Goal: Transaction & Acquisition: Purchase product/service

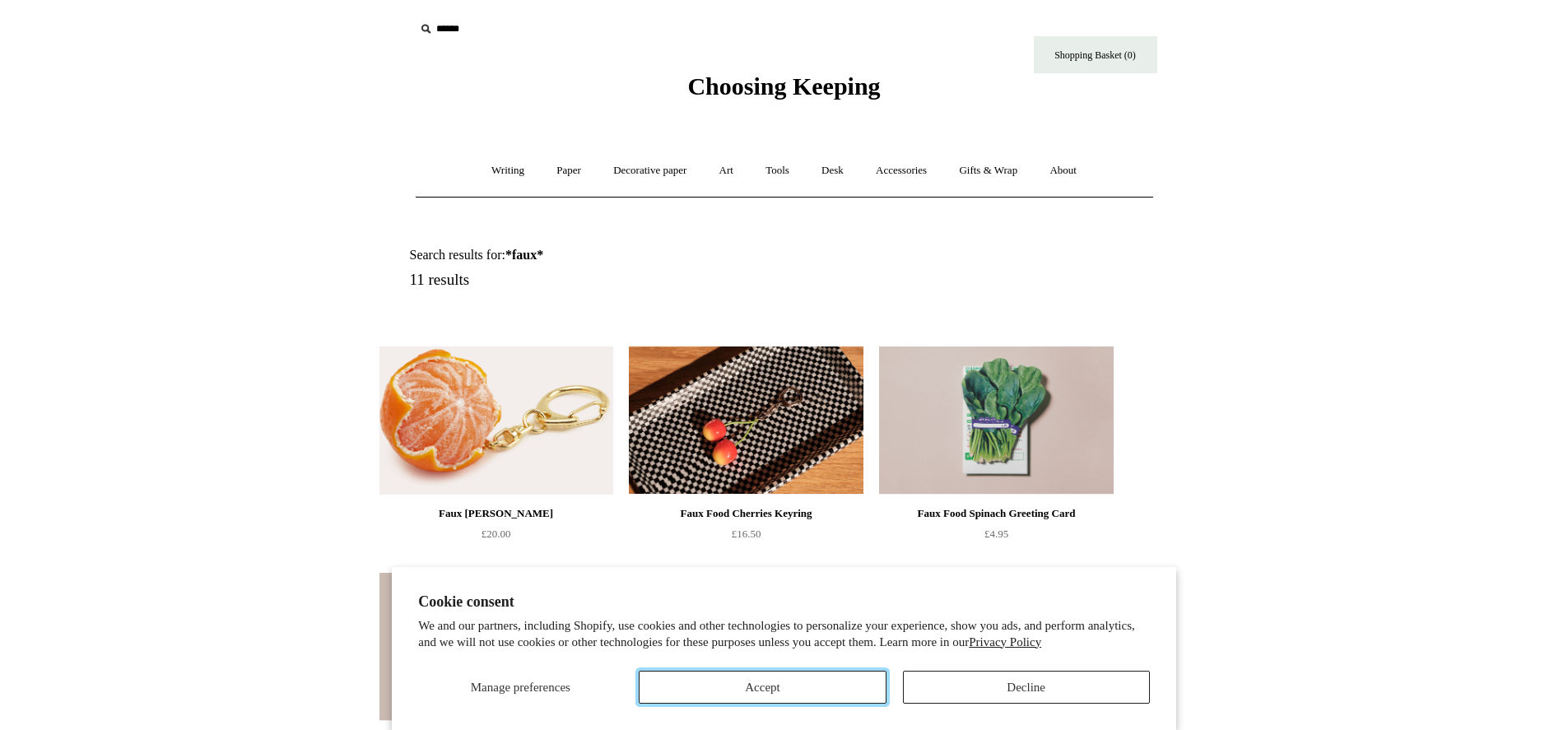
click at [837, 686] on button "Accept" at bounding box center [762, 687] width 247 height 33
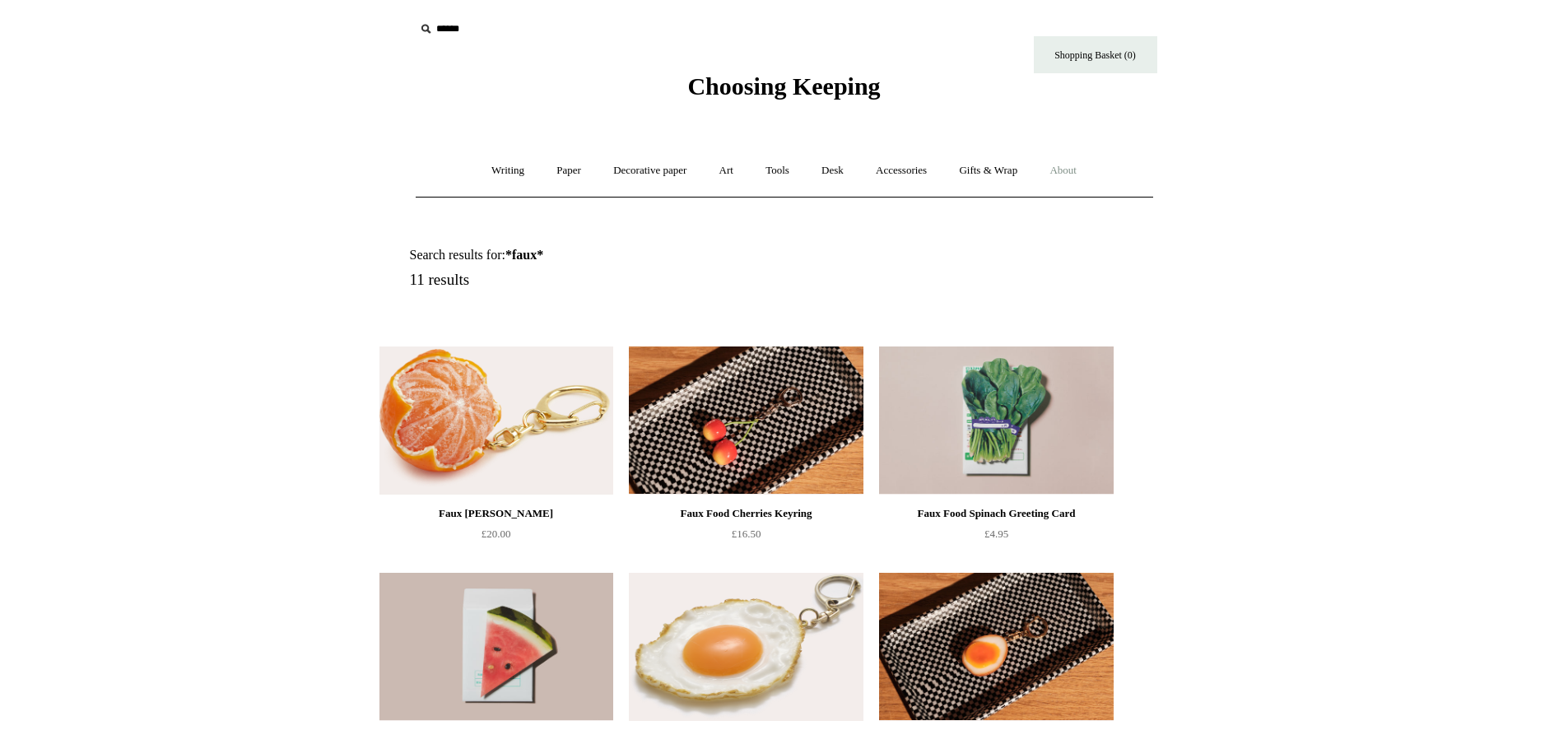
click at [1078, 172] on link "About +" at bounding box center [1063, 170] width 57 height 44
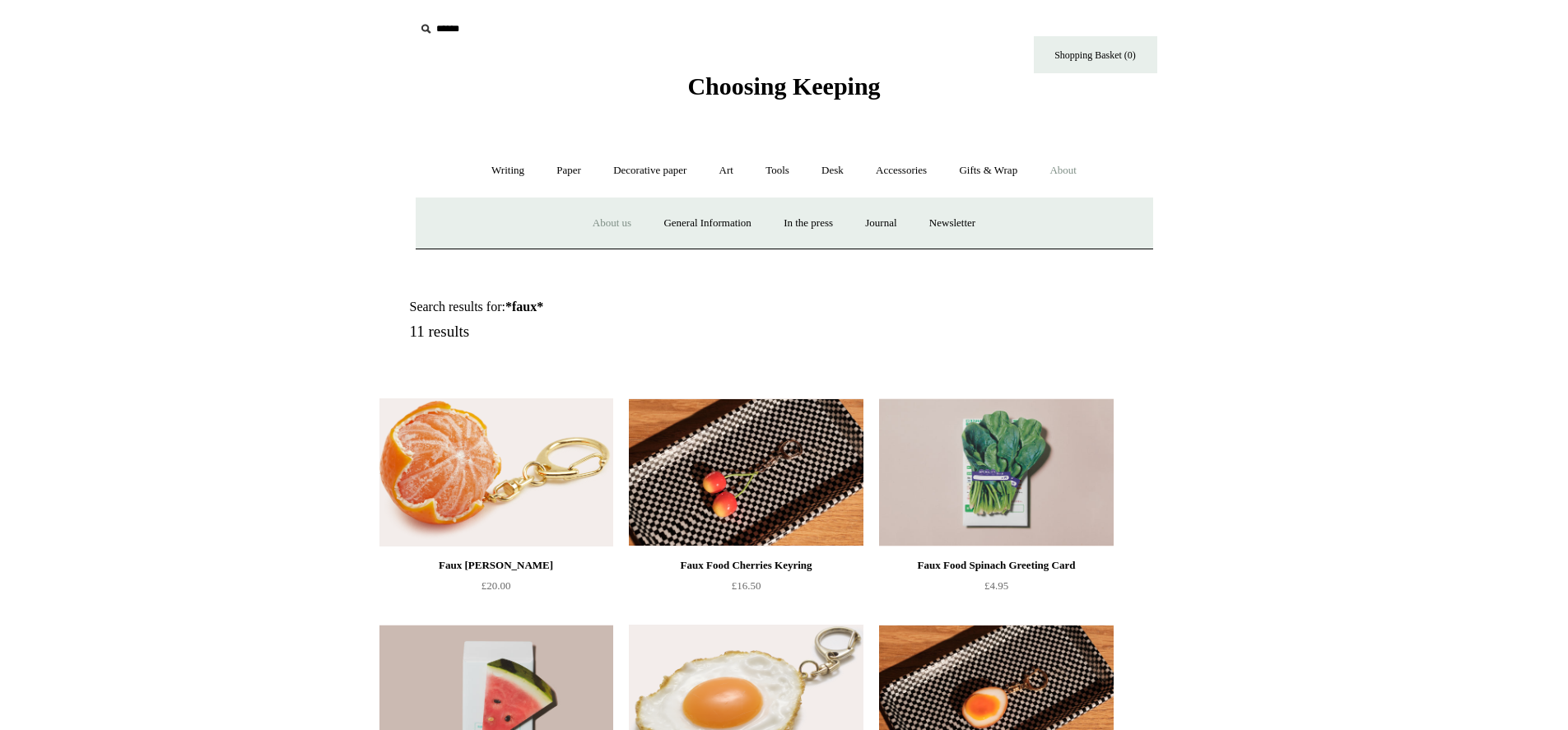
click at [606, 224] on link "About us" at bounding box center [612, 223] width 69 height 44
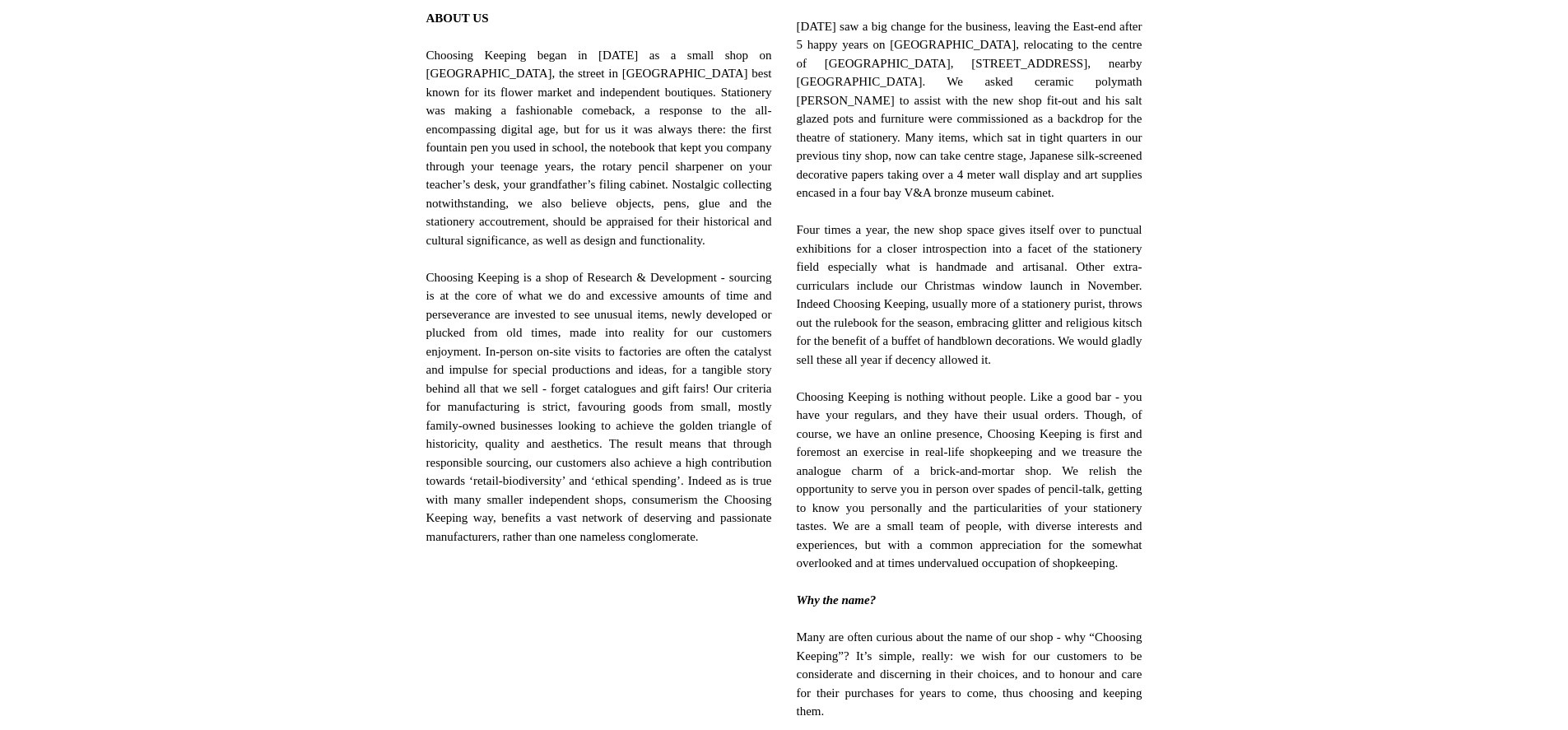
scroll to position [607, 0]
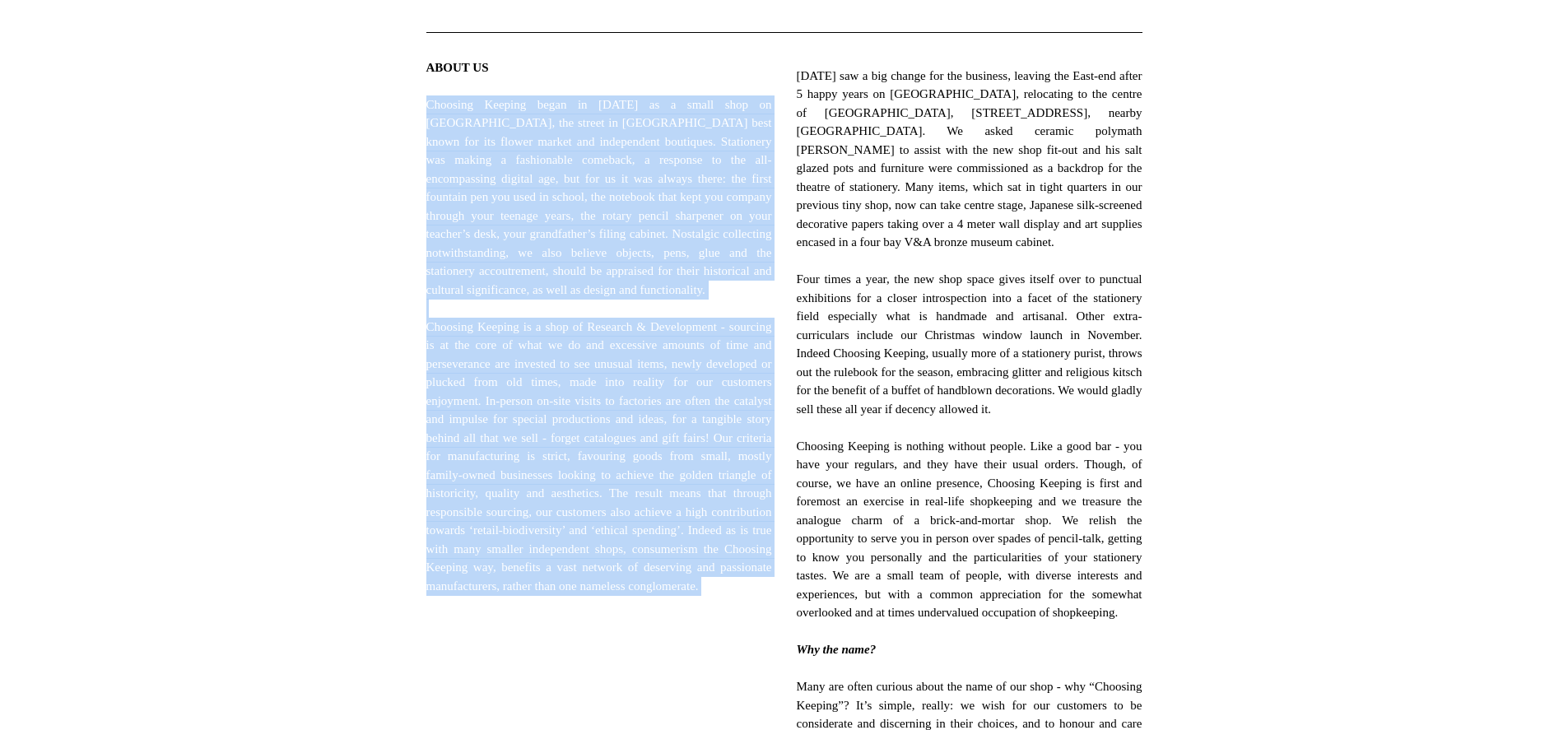
drag, startPoint x: 428, startPoint y: 104, endPoint x: 643, endPoint y: 653, distance: 589.6
click at [643, 615] on span "ABOUT US Choosing Keeping began in 2012 as a small shop on Columbia Road, the s…" at bounding box center [599, 336] width 346 height 556
copy span "Choosing Keeping began in 2012 as a small shop on Columbia Road, the street in …"
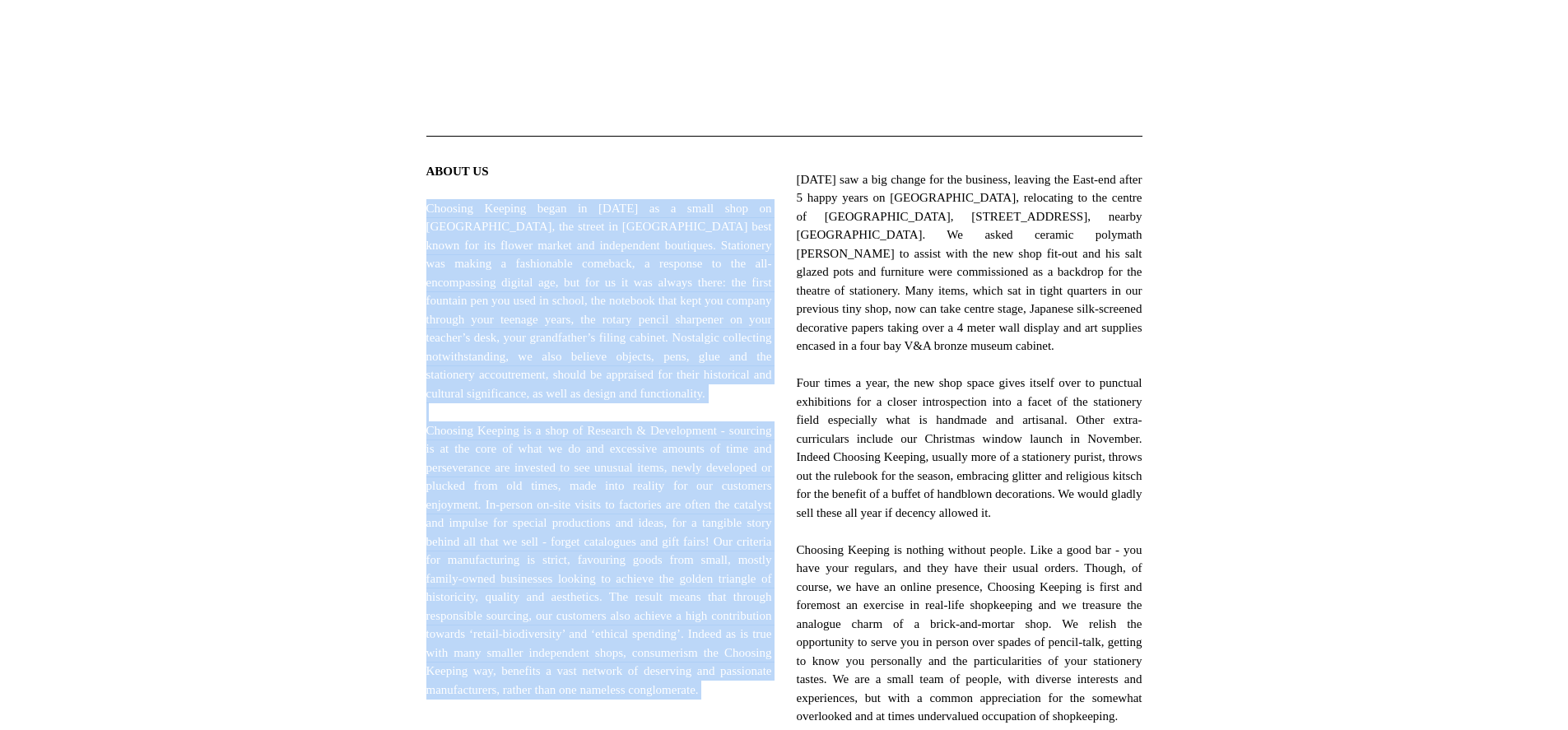
scroll to position [533, 0]
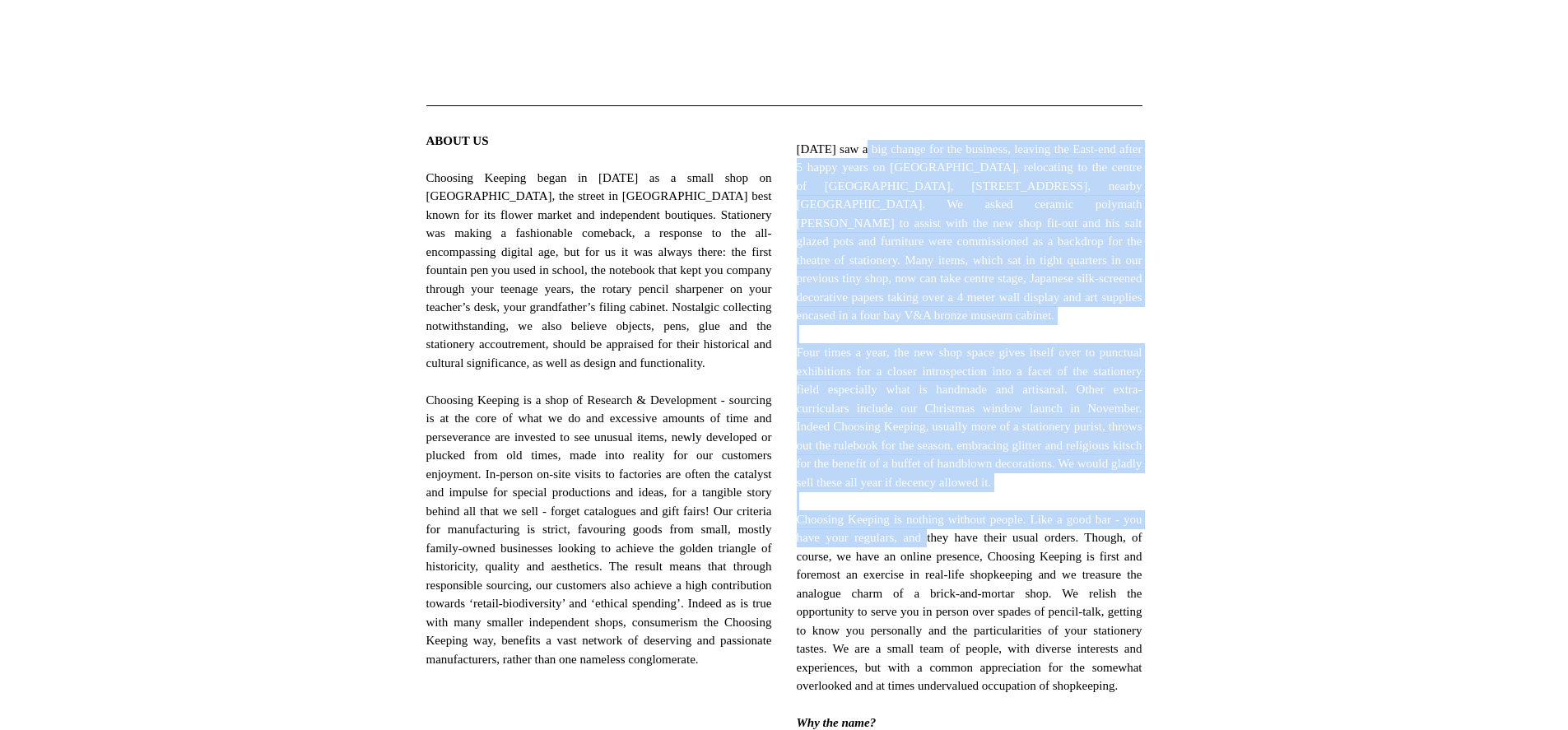
drag, startPoint x: 846, startPoint y: 142, endPoint x: 979, endPoint y: 567, distance: 445.3
click at [978, 565] on span "November 2018 saw a big change for the business, leaving the East-end after 5 h…" at bounding box center [969, 492] width 346 height 704
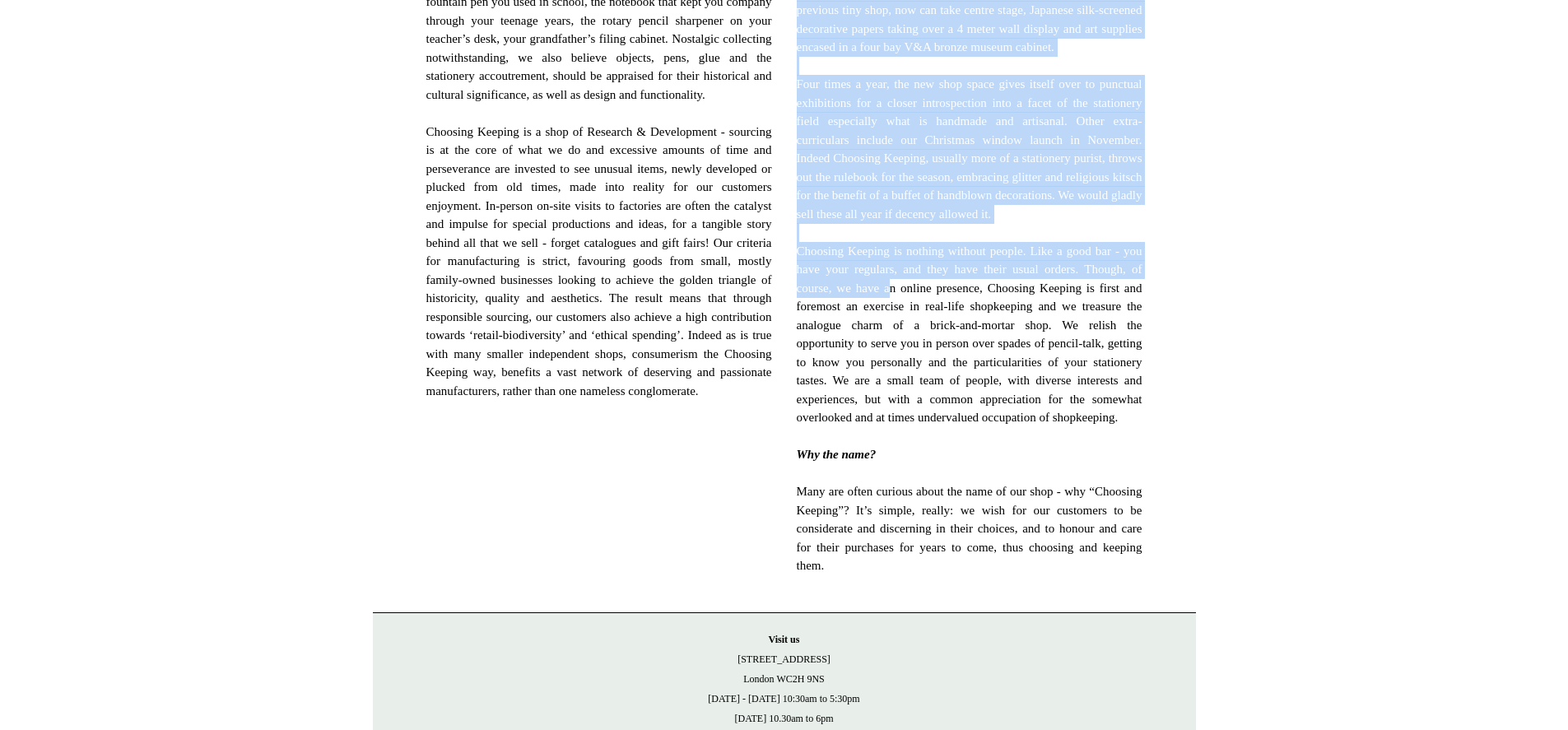
scroll to position [813, 0]
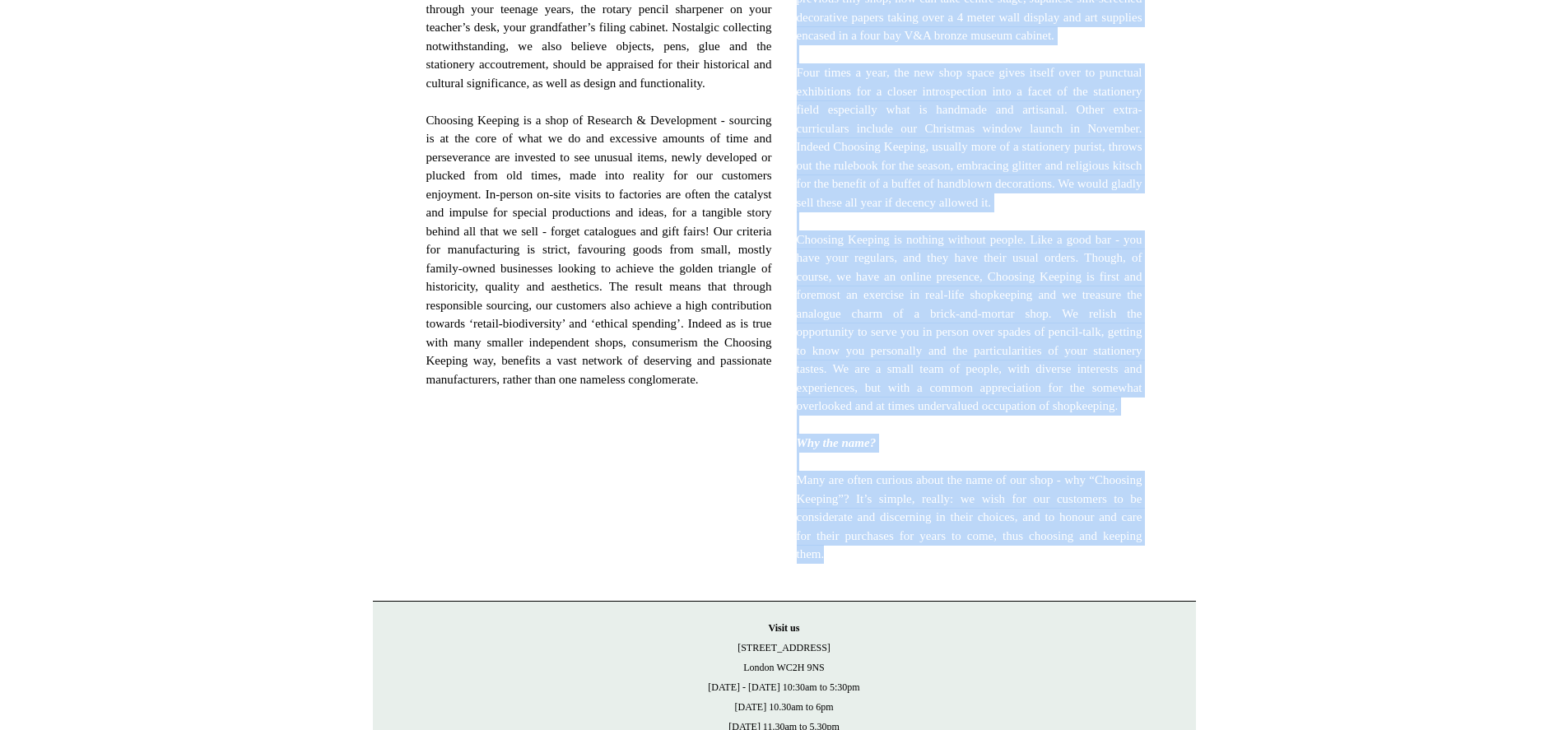
click at [980, 564] on span "November 2018 saw a big change for the business, leaving the East-end after 5 h…" at bounding box center [969, 211] width 346 height 704
copy span "November 2018 saw a big change for the business, leaving the East-end after 5 h…"
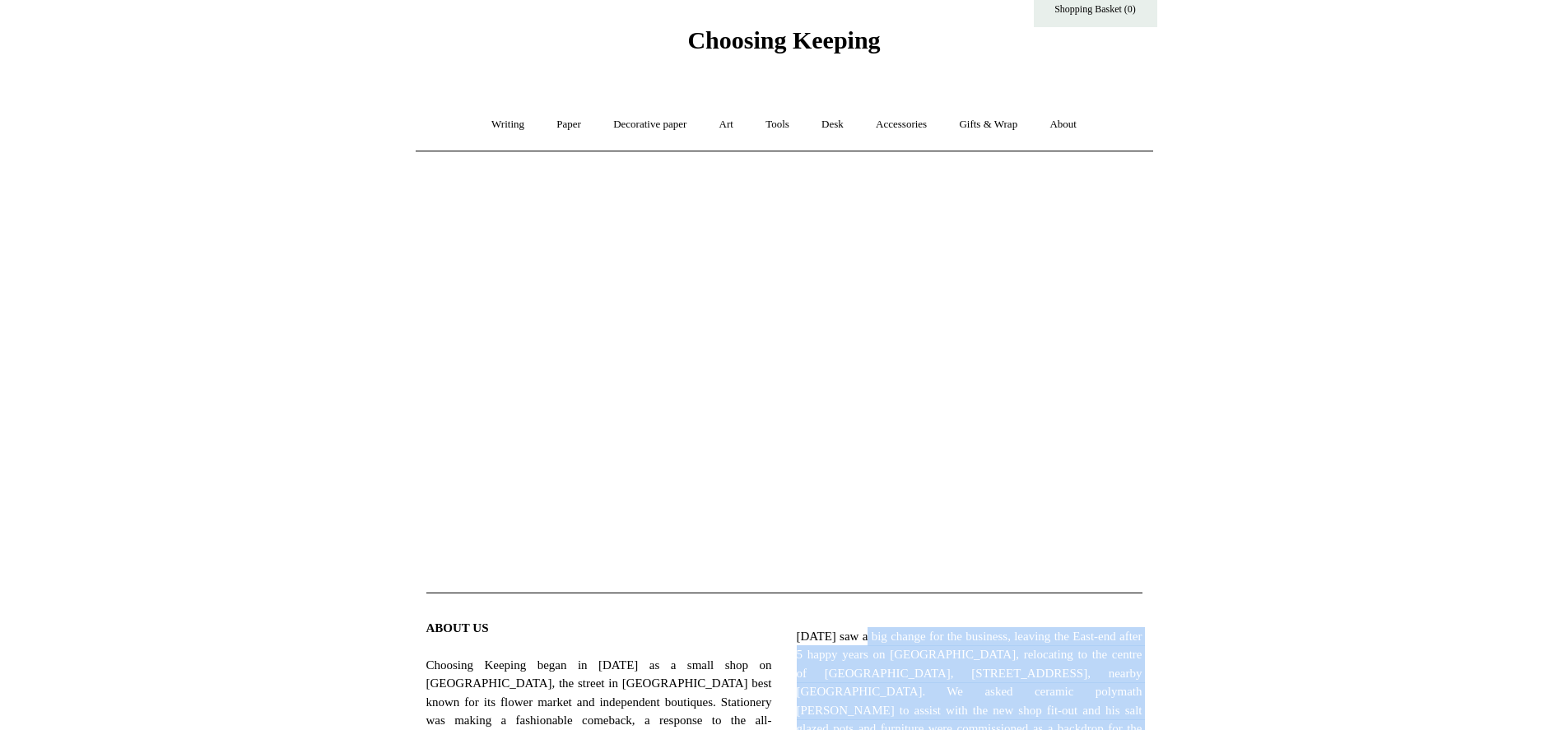
scroll to position [0, 0]
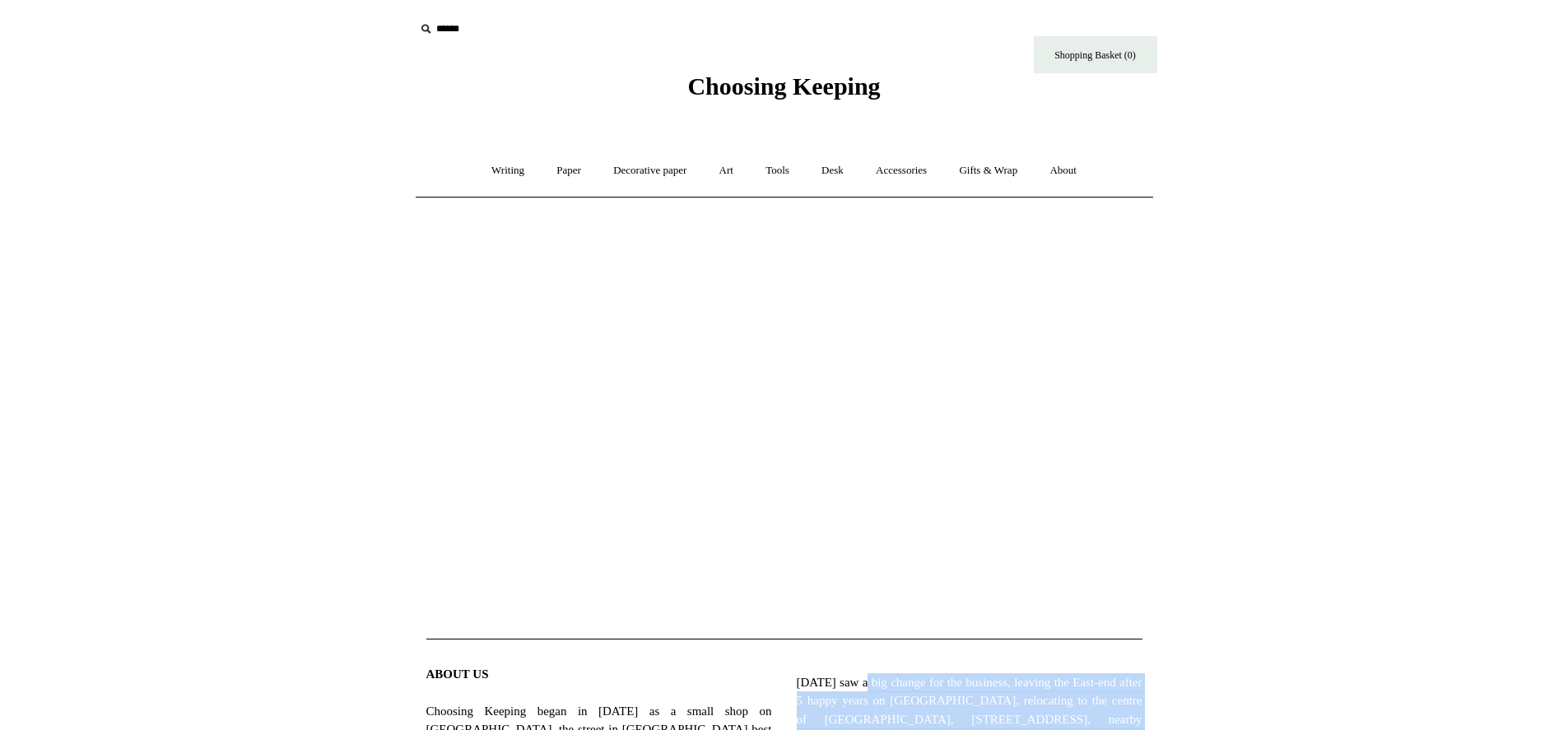
click at [724, 92] on span "Choosing Keeping" at bounding box center [783, 86] width 193 height 27
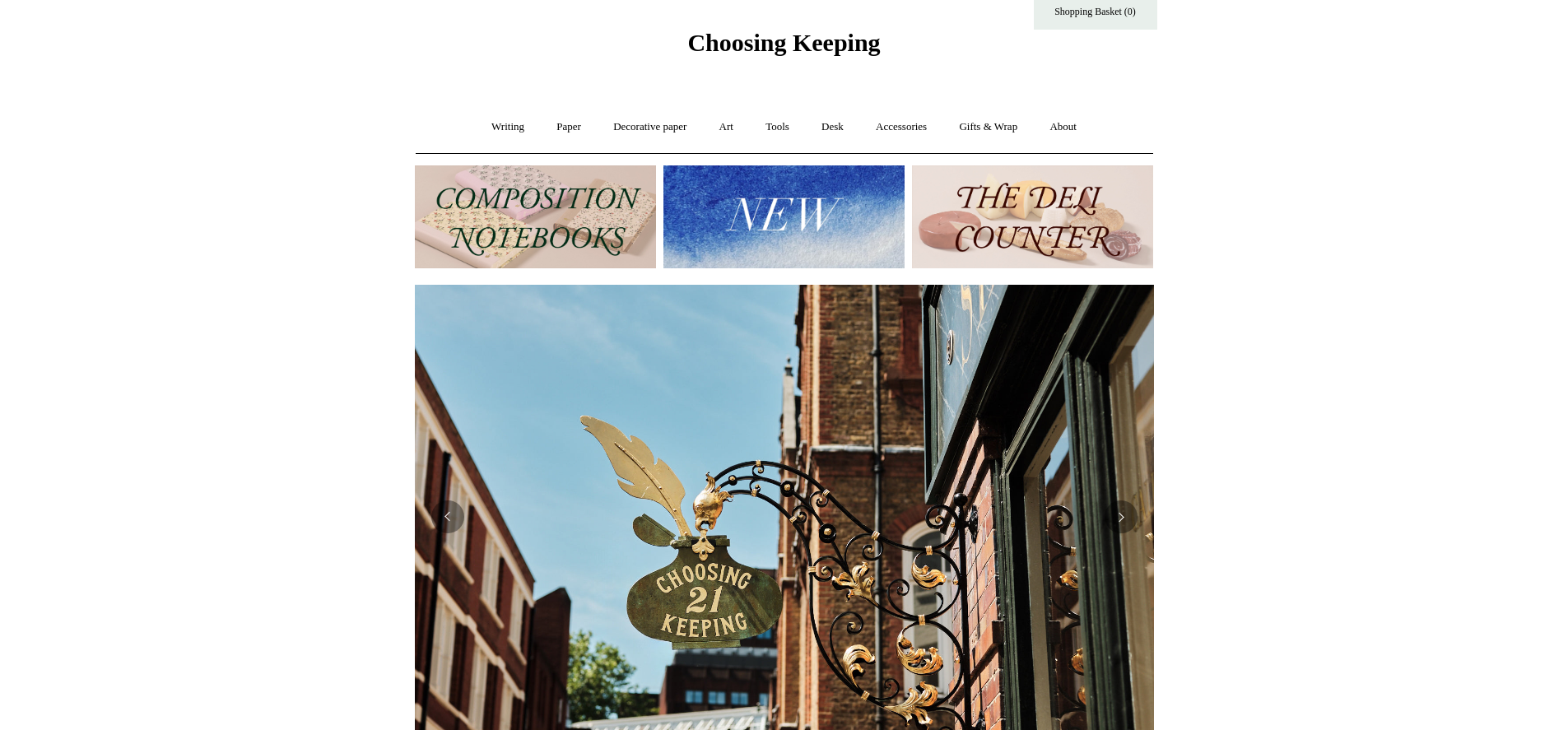
scroll to position [0, 739]
click at [504, 130] on link "Writing +" at bounding box center [507, 127] width 63 height 44
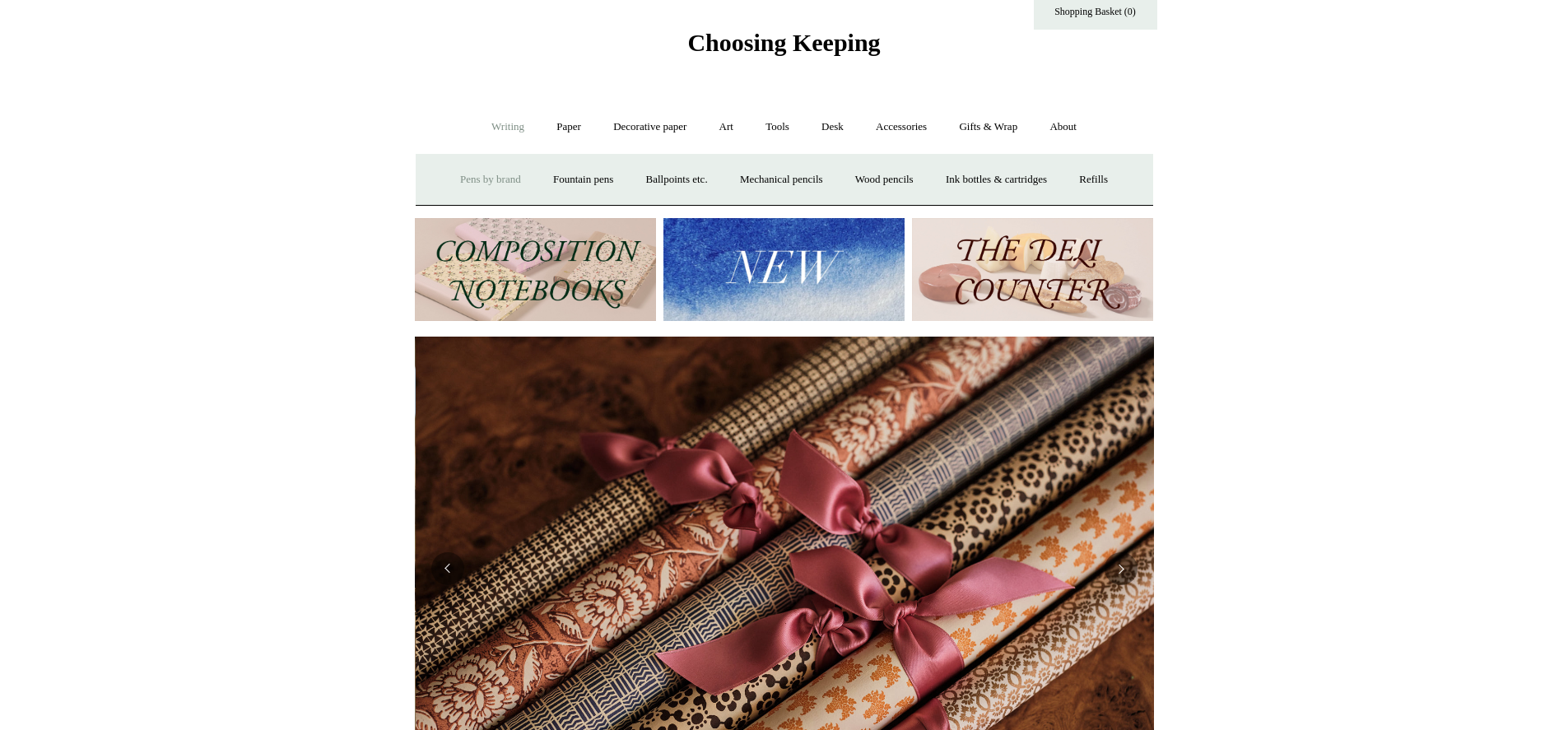
scroll to position [0, 1479]
click at [476, 176] on link "Pens by brand +" at bounding box center [491, 179] width 91 height 44
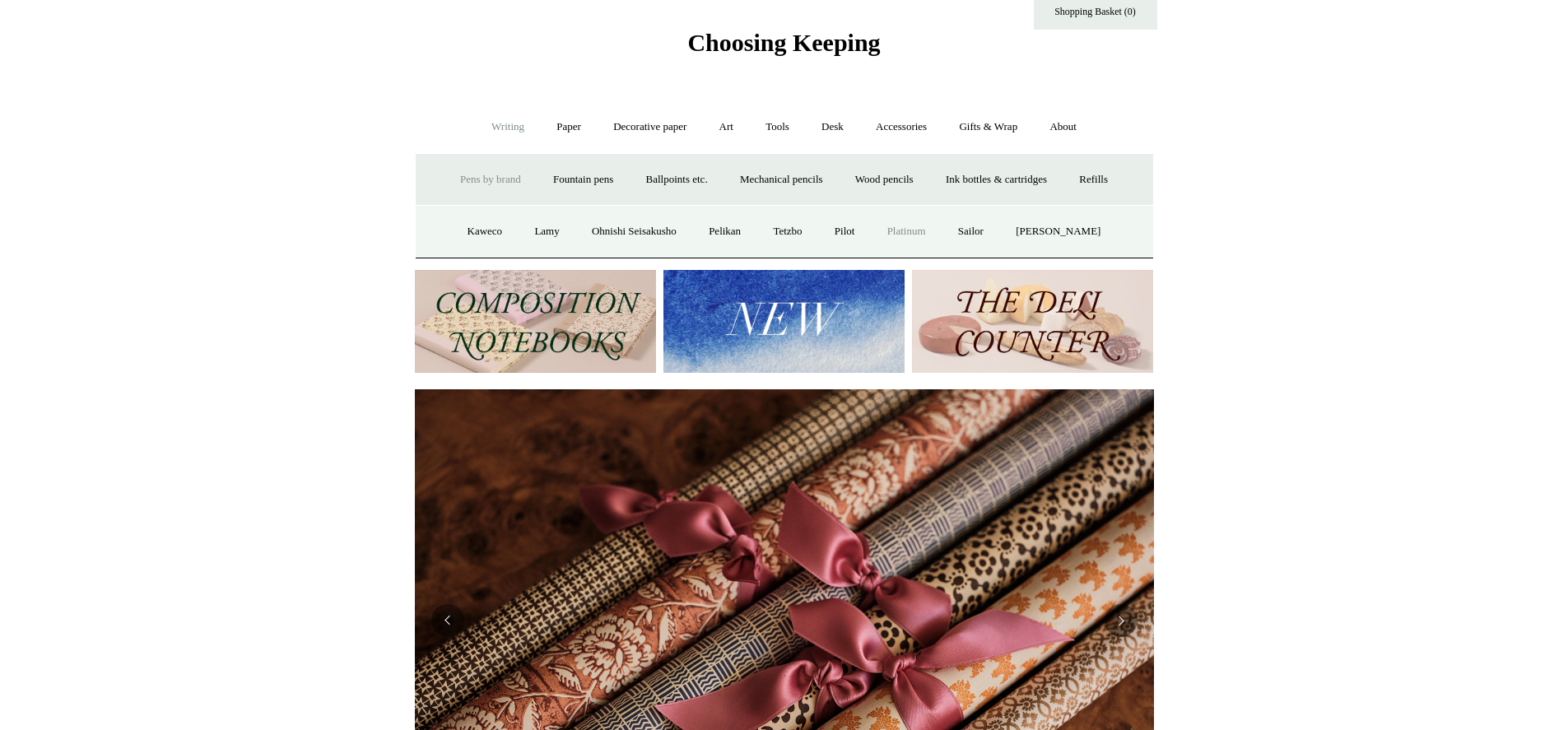
click at [918, 224] on link "Platinum" at bounding box center [907, 231] width 69 height 44
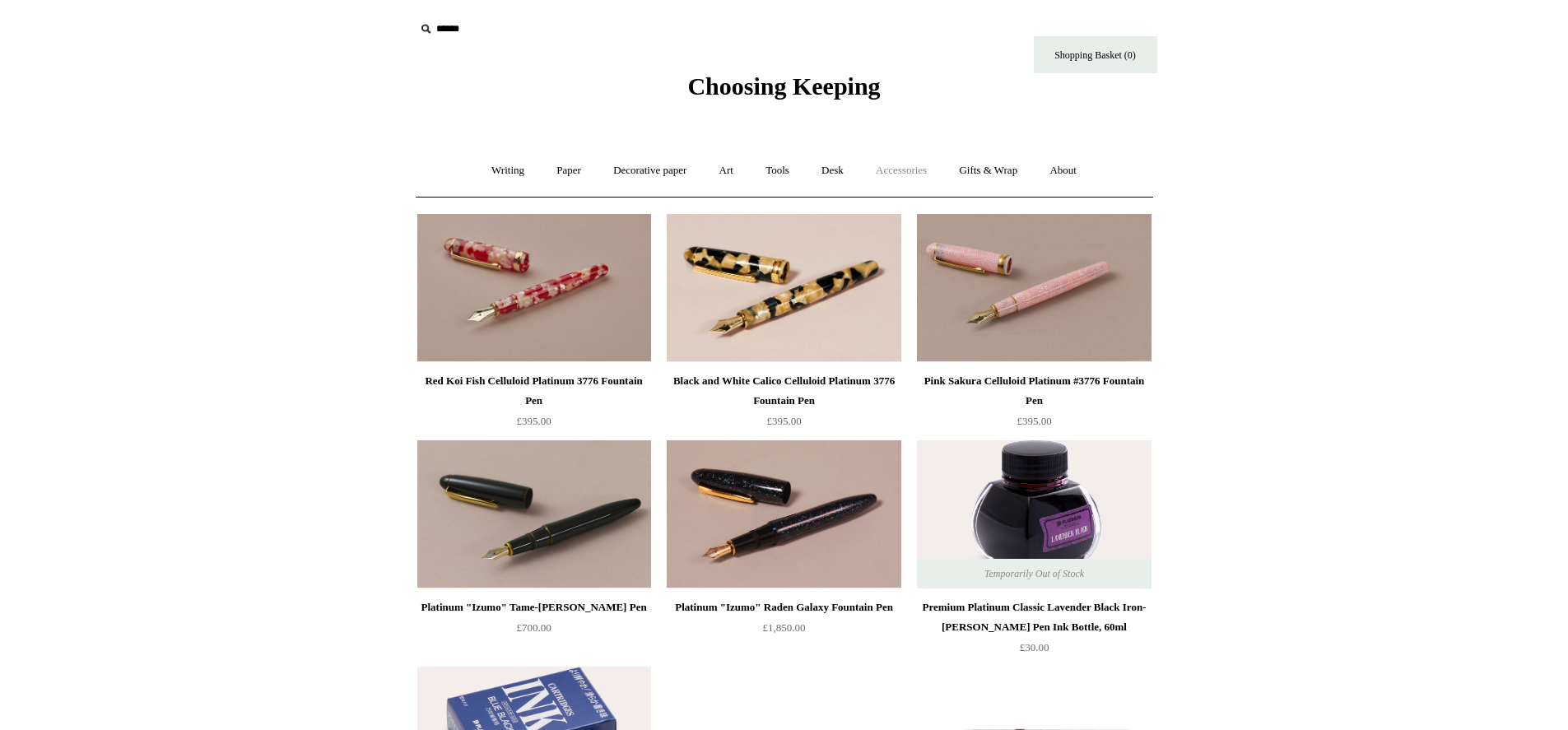
click at [923, 170] on link "Accessories +" at bounding box center [901, 170] width 80 height 44
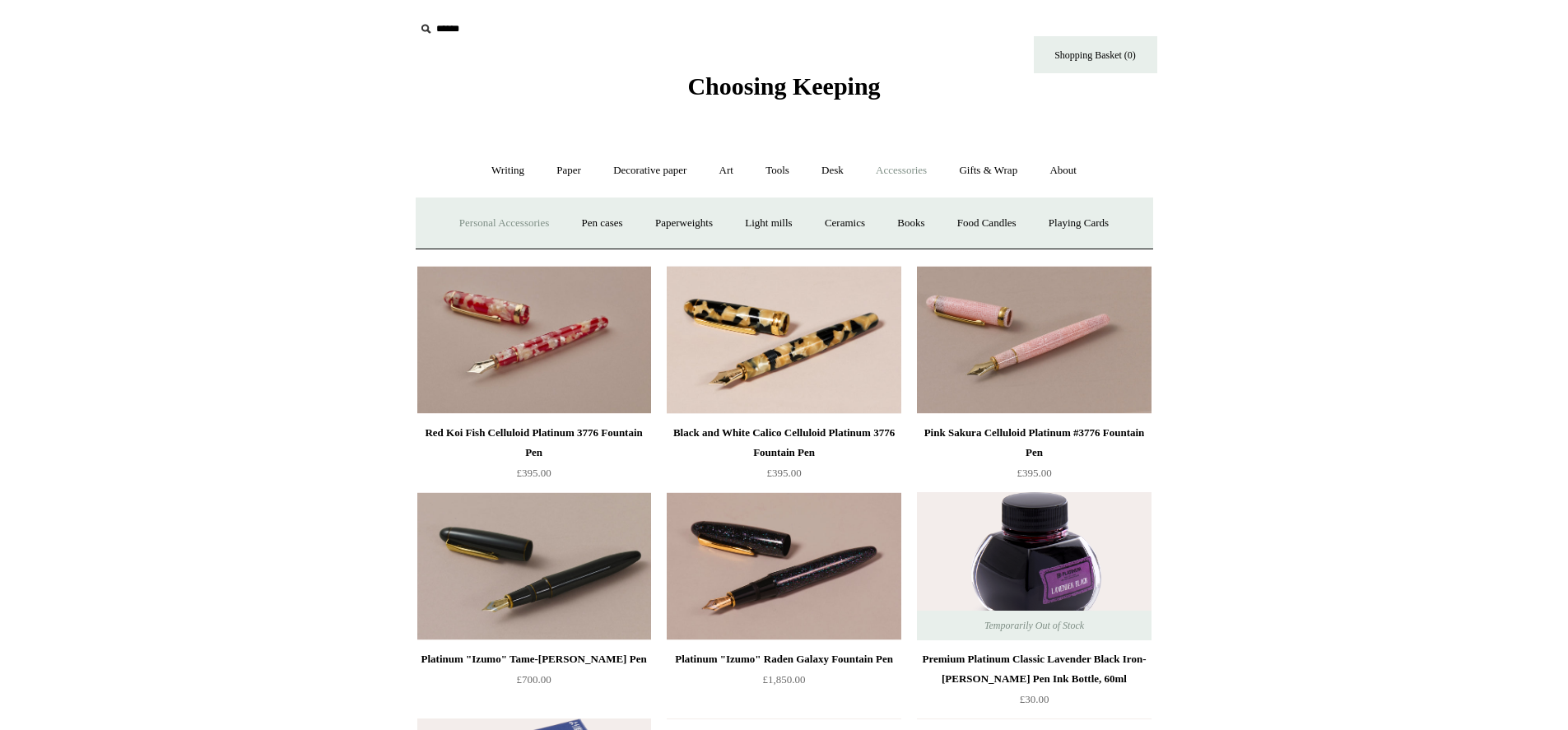
click at [510, 225] on link "Personal Accessories +" at bounding box center [503, 223] width 119 height 44
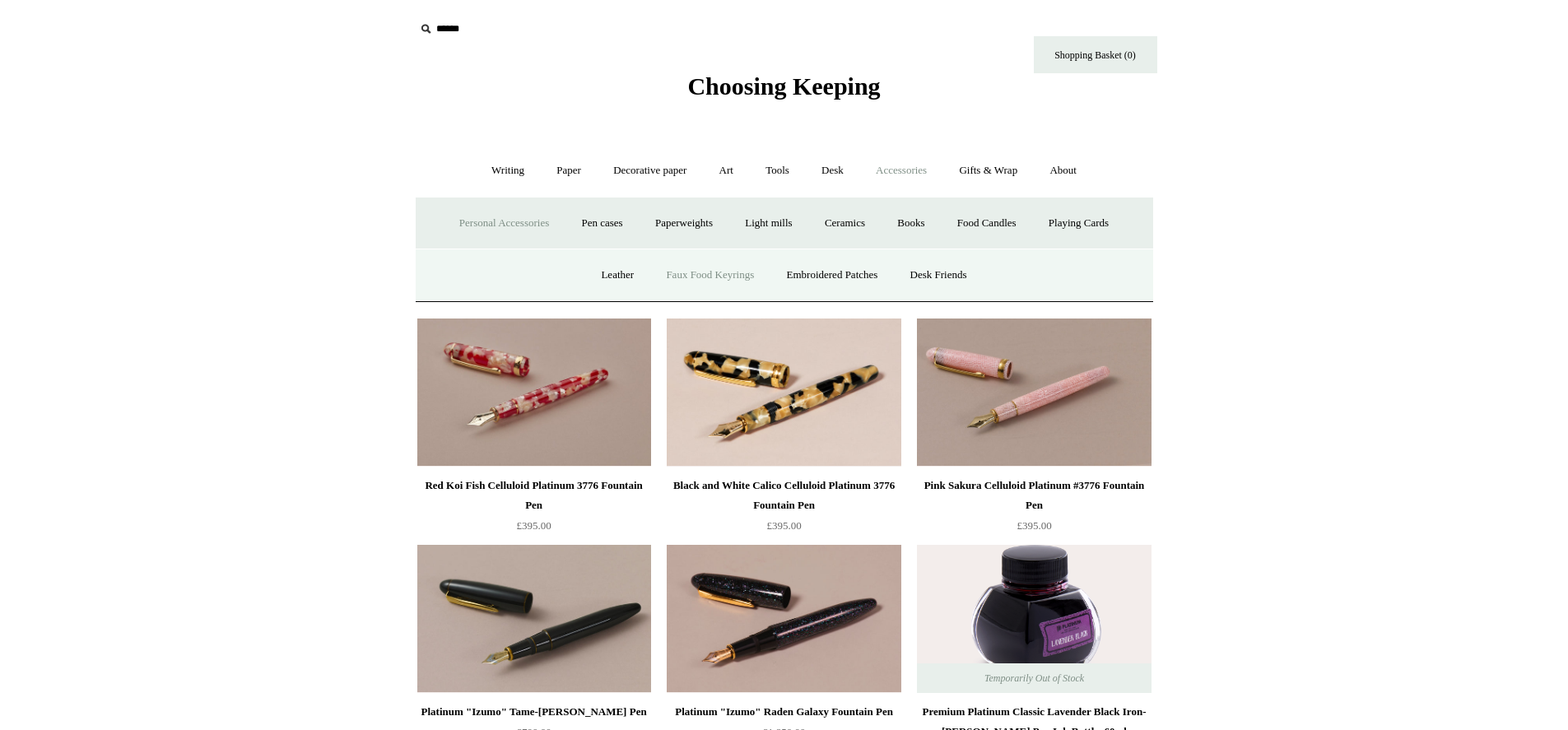
click at [686, 276] on link "Faux Food Keyrings" at bounding box center [710, 275] width 118 height 44
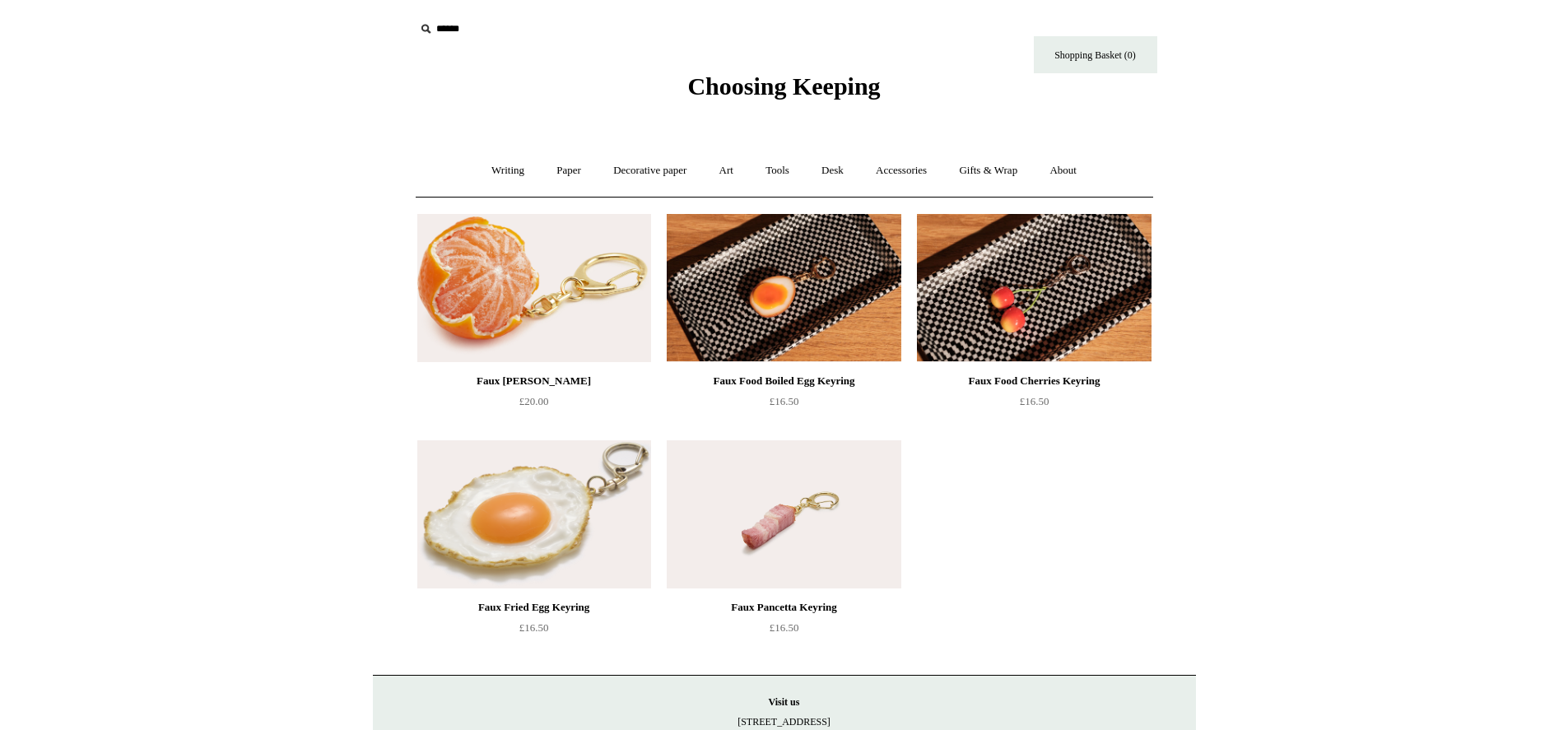
click at [478, 279] on img at bounding box center [534, 288] width 234 height 148
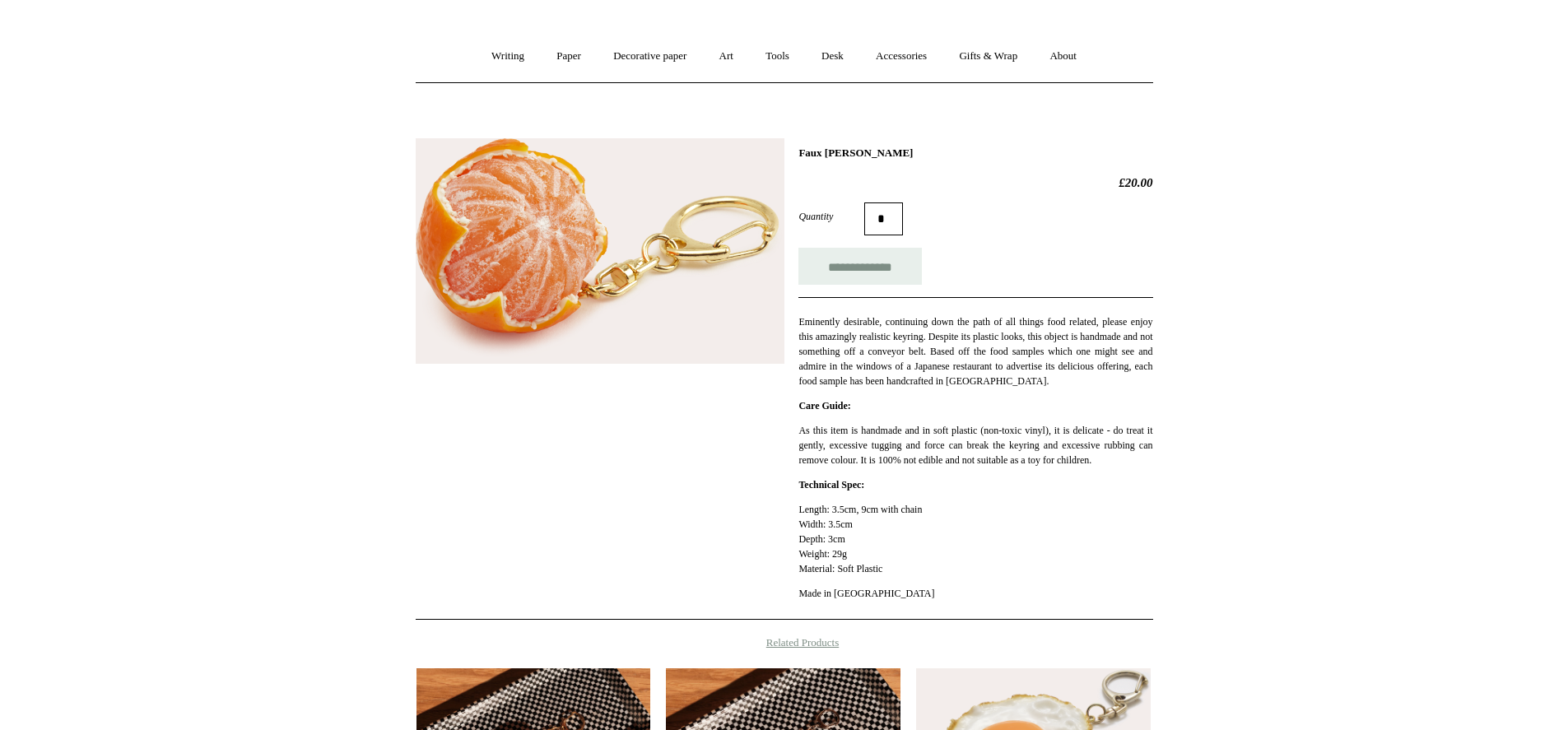
scroll to position [117, 0]
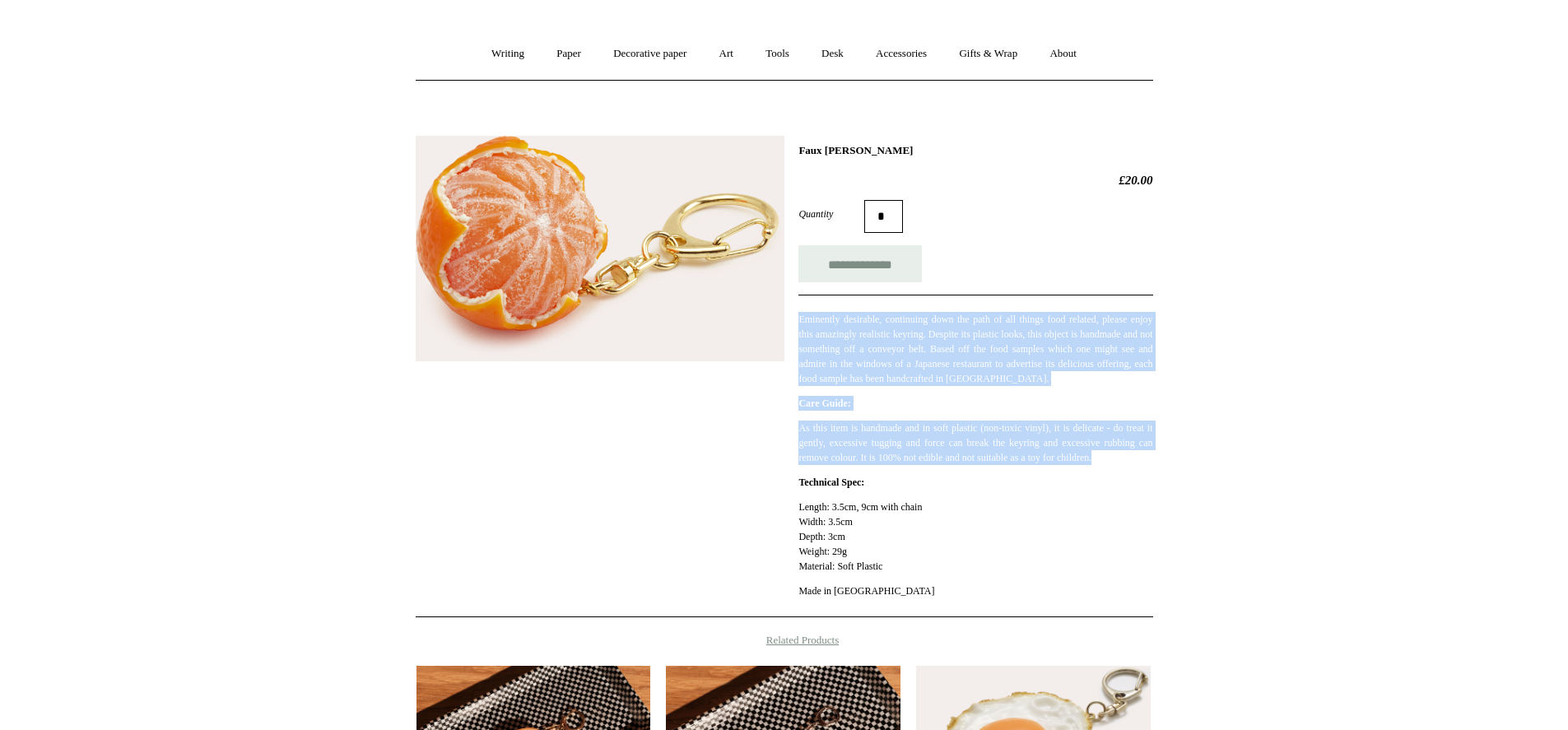
drag, startPoint x: 800, startPoint y: 322, endPoint x: 944, endPoint y: 475, distance: 210.1
click at [944, 475] on div "**********" at bounding box center [976, 377] width 354 height 466
click at [878, 264] on input "**********" at bounding box center [860, 263] width 124 height 37
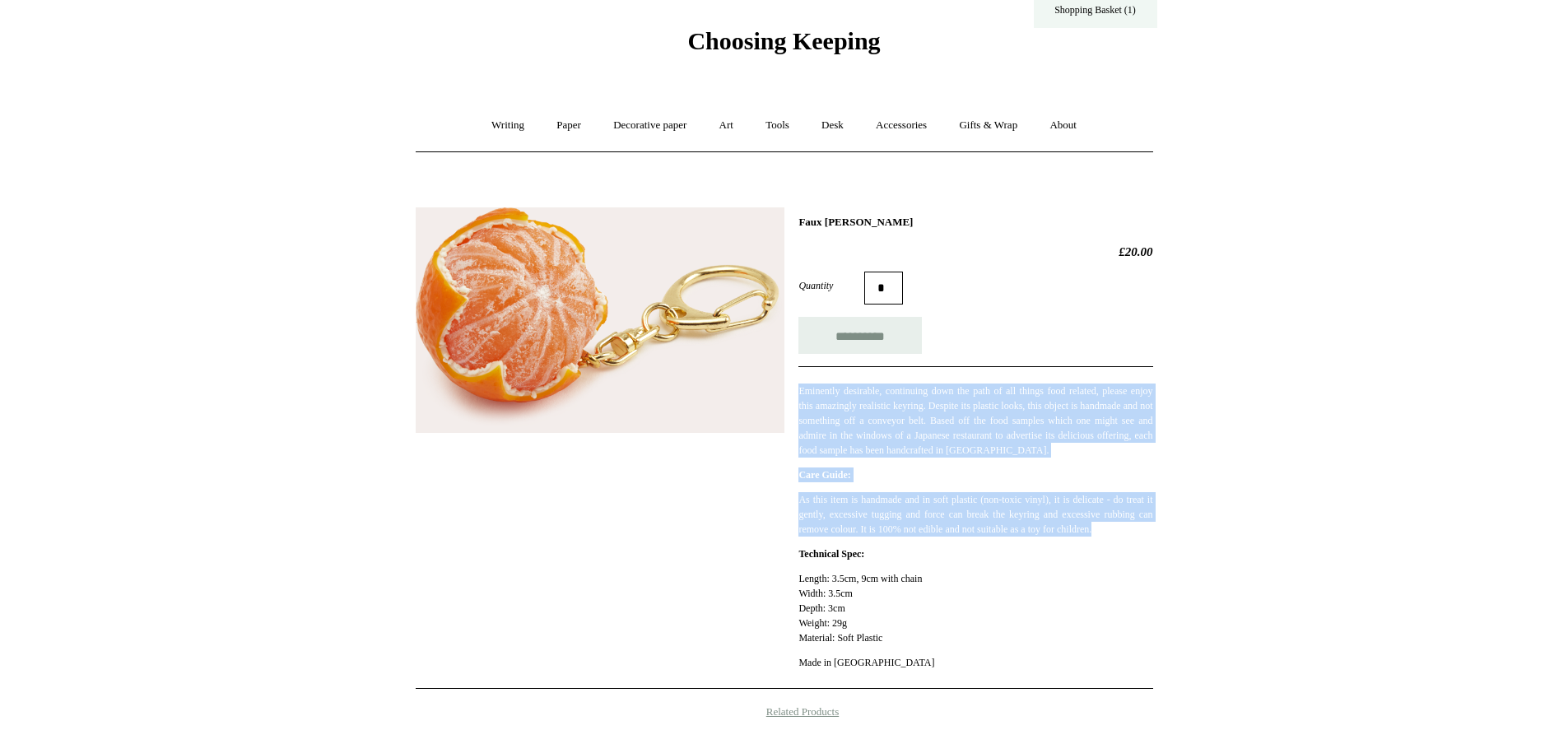
type input "**********"
click at [1097, 16] on link "Shopping Basket (1)" at bounding box center [1096, 9] width 124 height 37
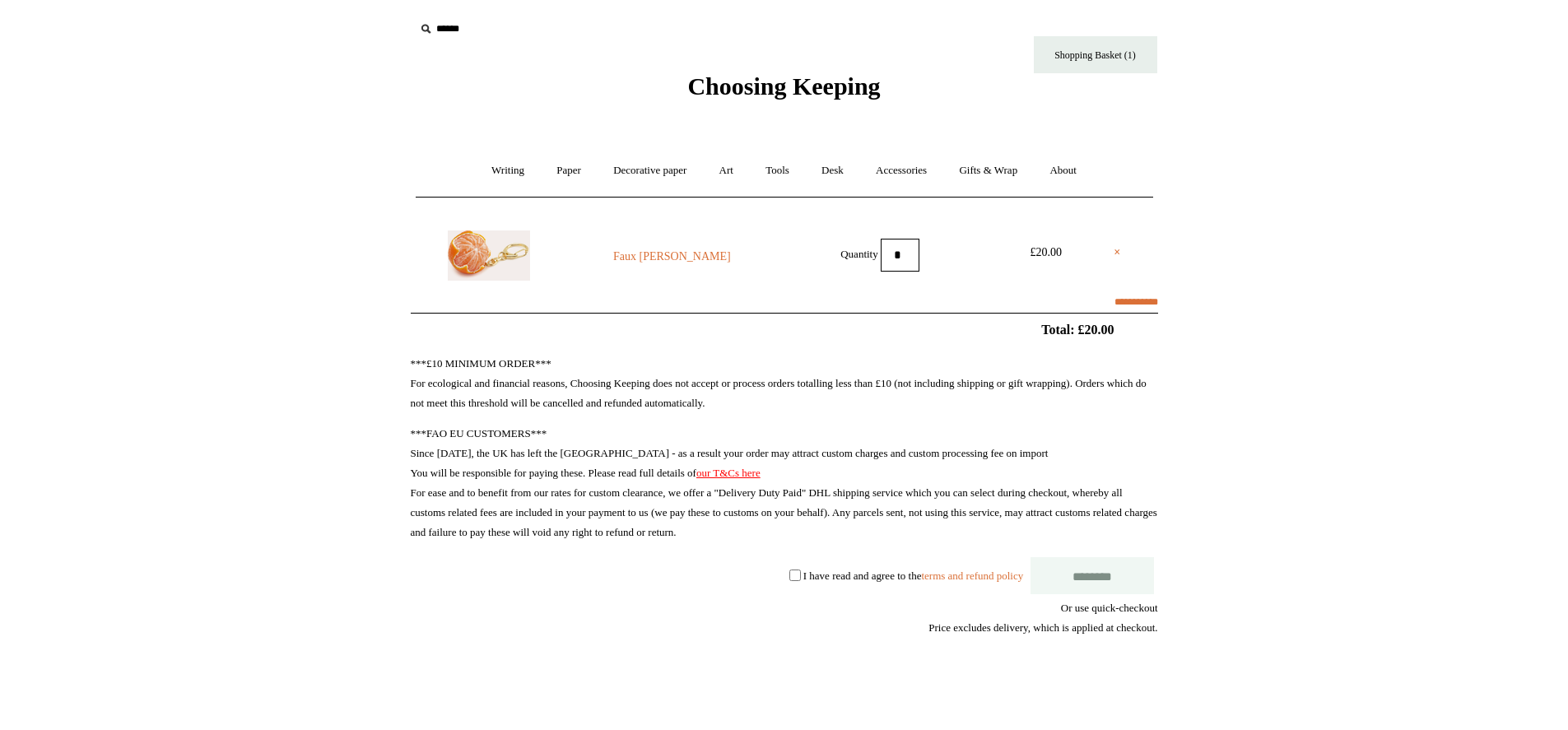
select select "*******"
type input "****"
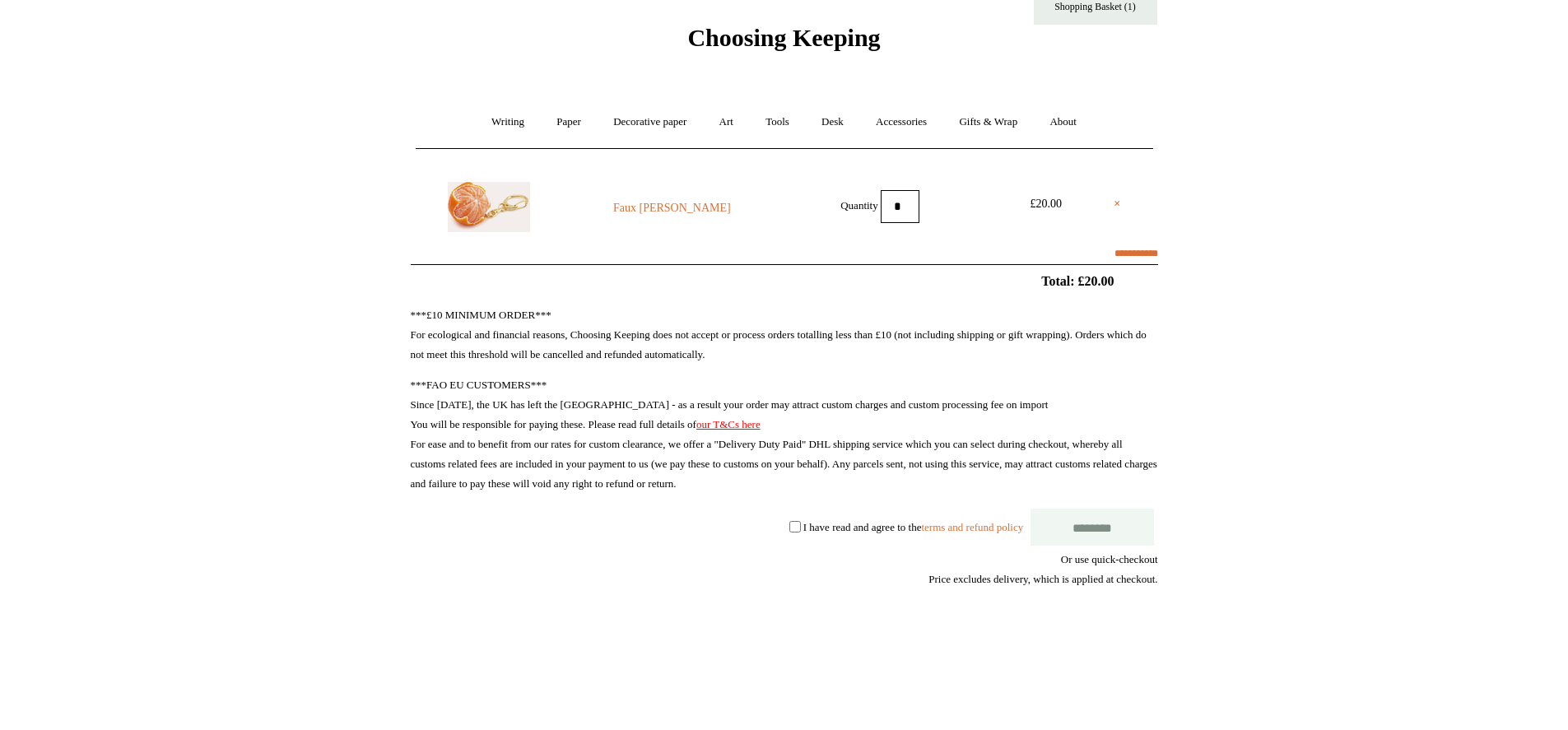
scroll to position [50, 0]
click at [1087, 522] on input "********" at bounding box center [1093, 526] width 124 height 37
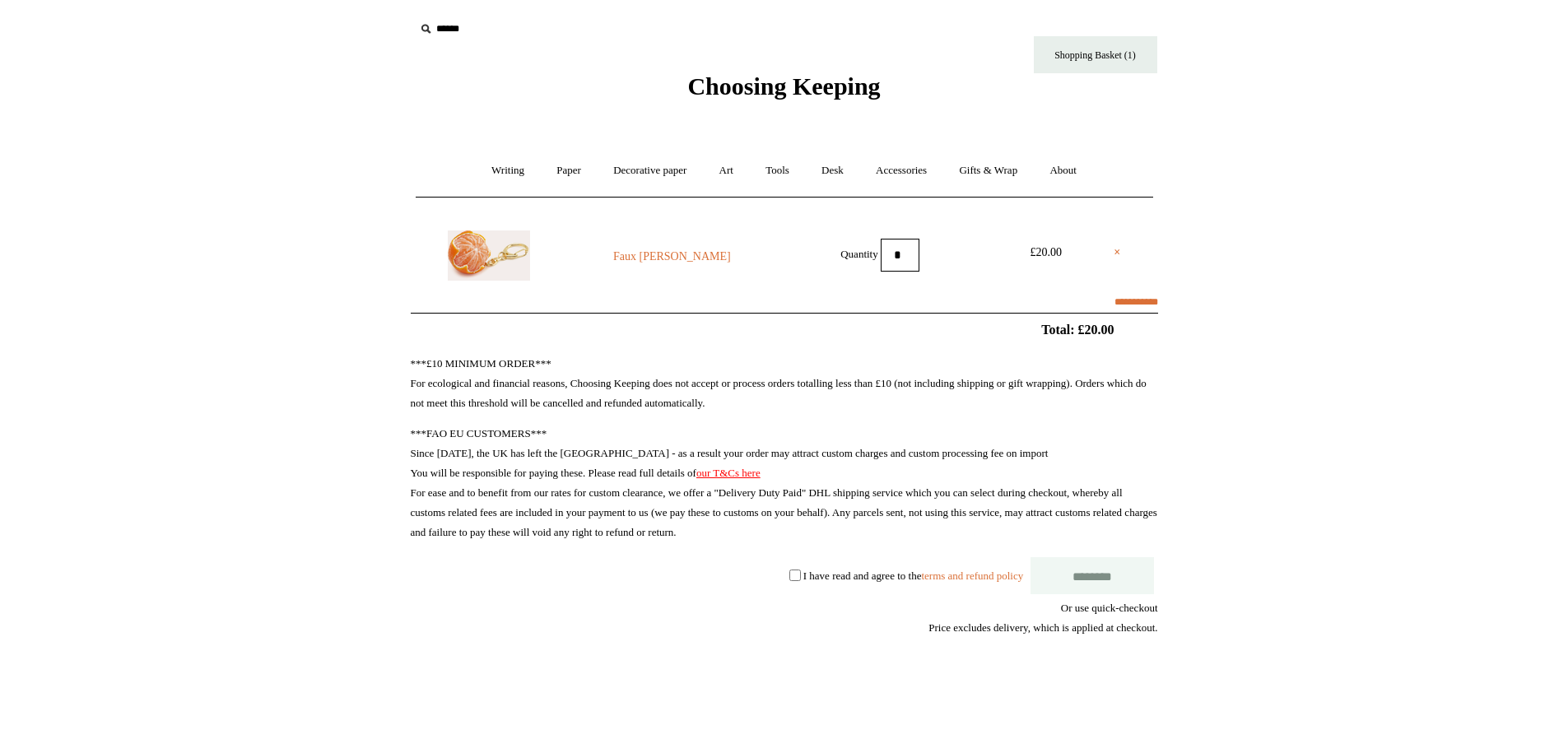
scroll to position [49, 0]
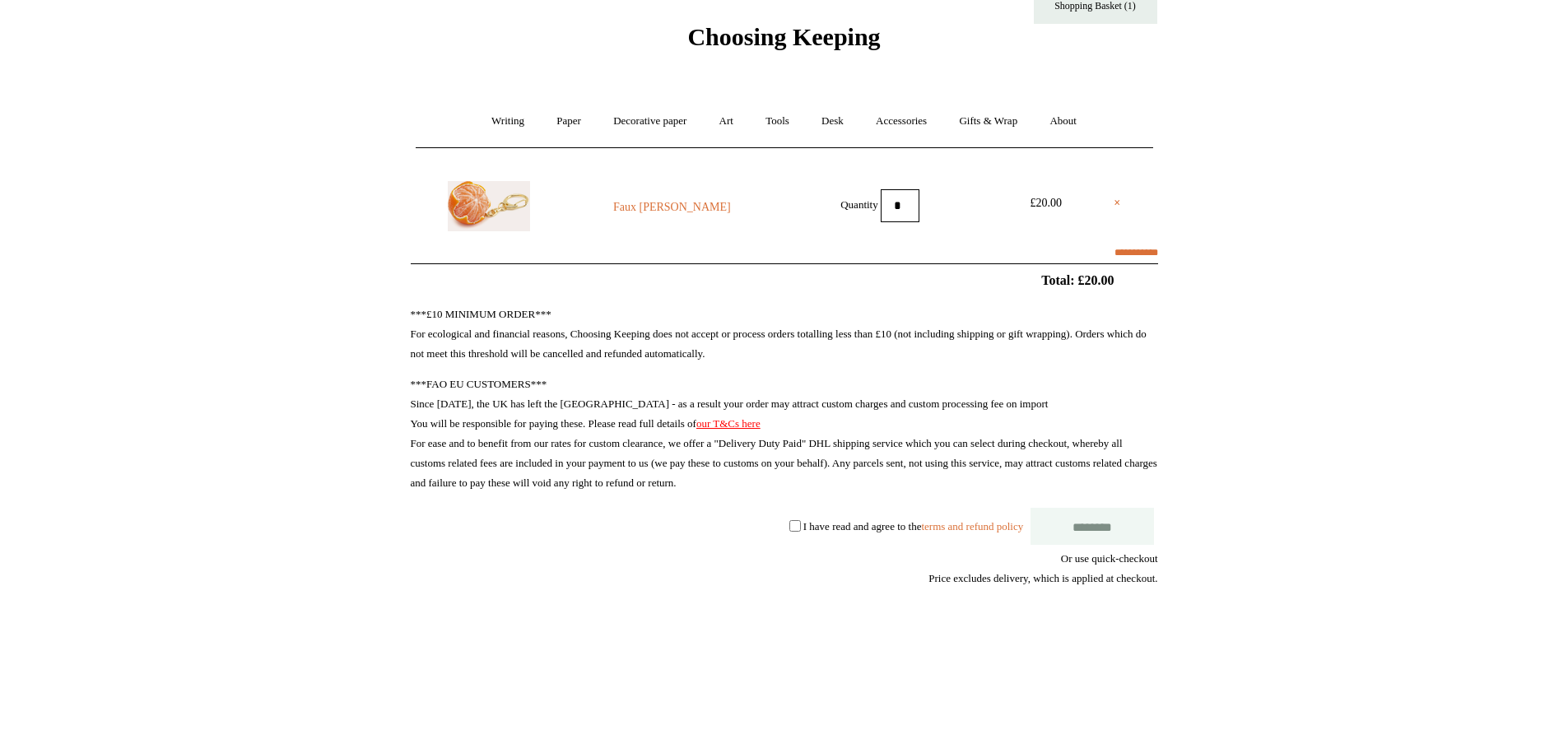
select select "*******"
type input "****"
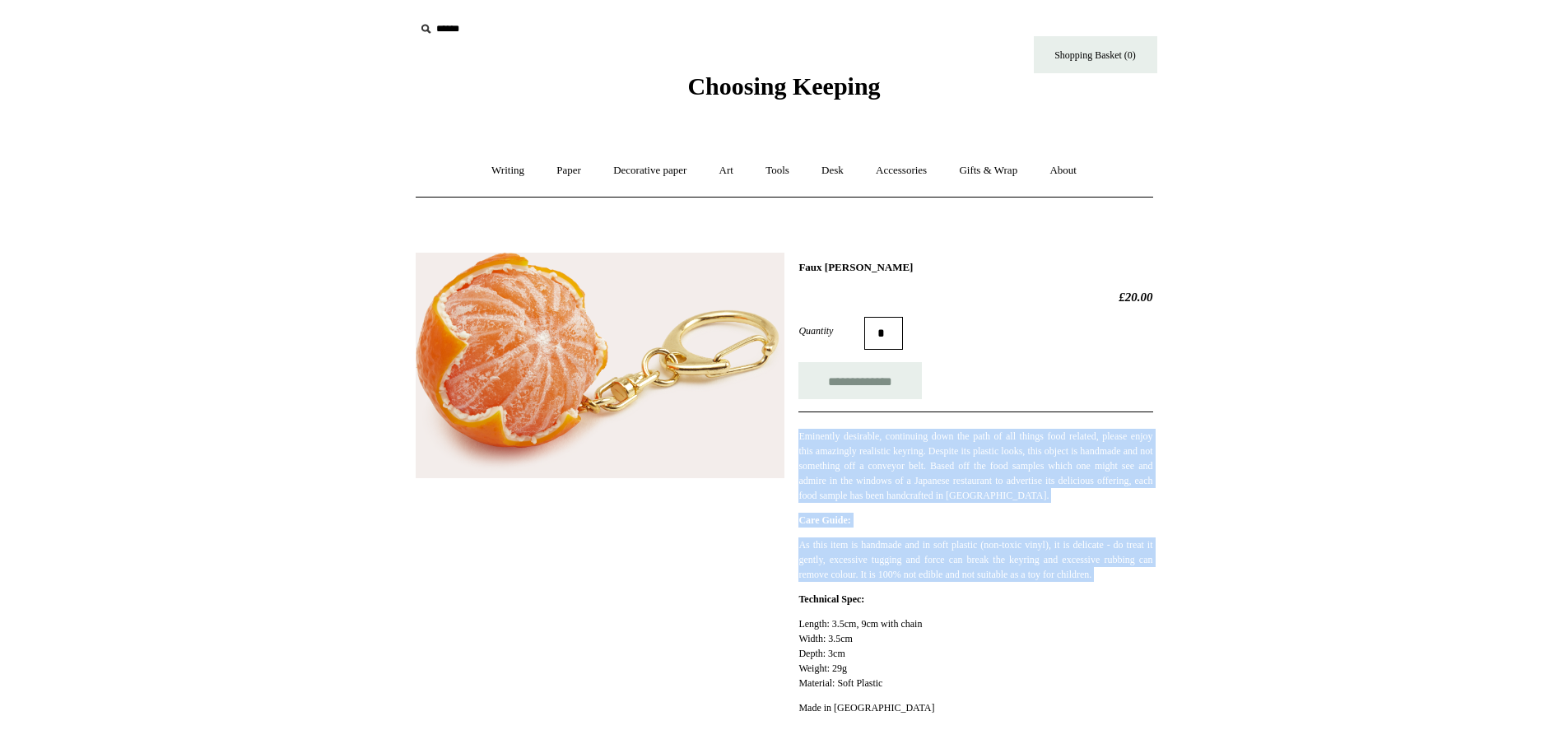
drag, startPoint x: 800, startPoint y: 440, endPoint x: 904, endPoint y: 609, distance: 198.4
click at [904, 609] on div "**********" at bounding box center [976, 494] width 354 height 466
copy div "Eminently desirable, continuing down the path of all things food related, pleas…"
drag, startPoint x: 978, startPoint y: 597, endPoint x: 898, endPoint y: 604, distance: 80.3
click at [978, 582] on p "As this item is handmade and in soft plastic (non-toxic vinyl), it is delicate …" at bounding box center [976, 560] width 354 height 45
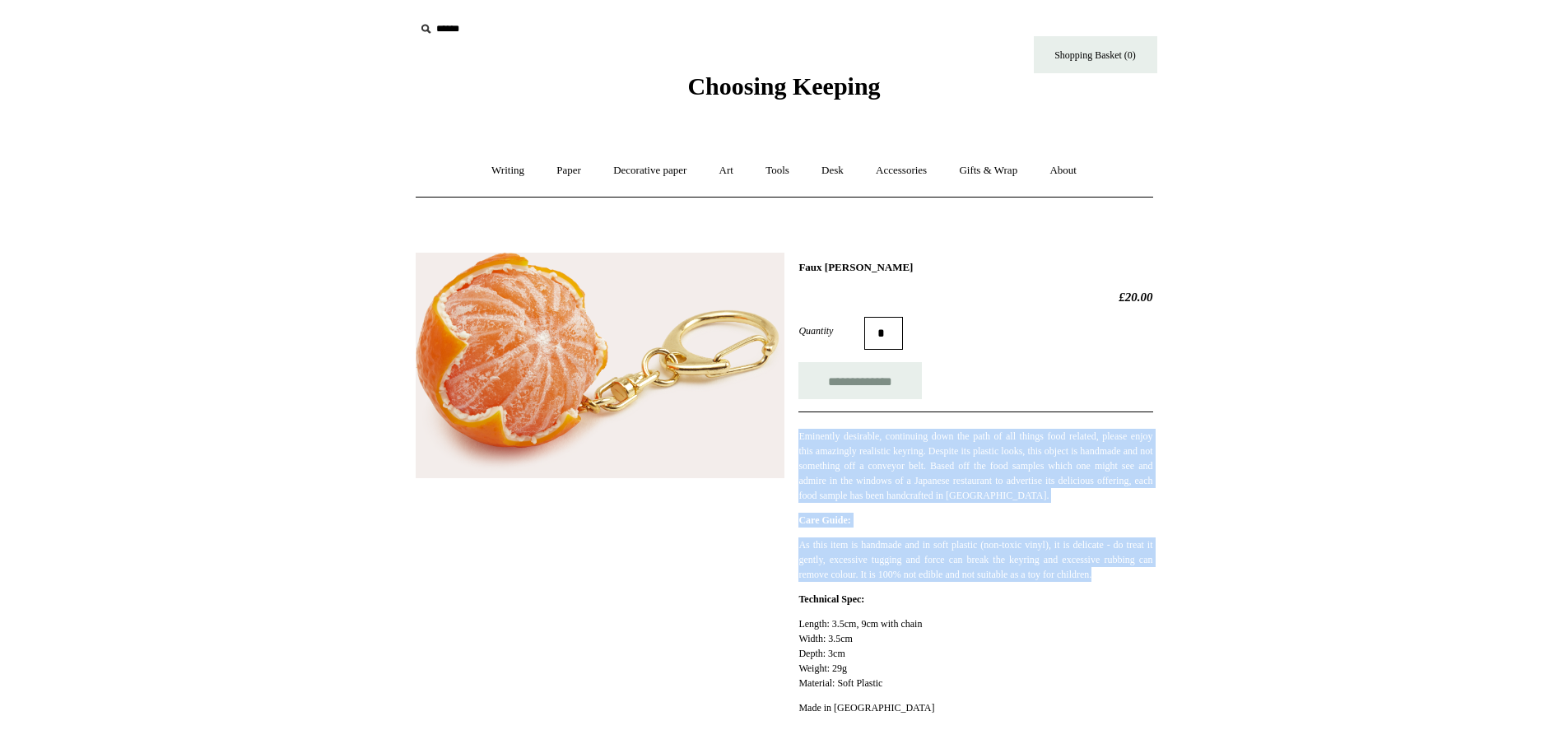
drag, startPoint x: 856, startPoint y: 593, endPoint x: 800, endPoint y: 433, distance: 169.5
click at [800, 433] on div "**********" at bounding box center [976, 494] width 354 height 466
copy div "Eminently desirable, continuing down the path of all things food related, pleas…"
drag, startPoint x: 959, startPoint y: 269, endPoint x: 801, endPoint y: 261, distance: 158.2
click at [801, 261] on h1 "Faux [PERSON_NAME]" at bounding box center [976, 268] width 354 height 14
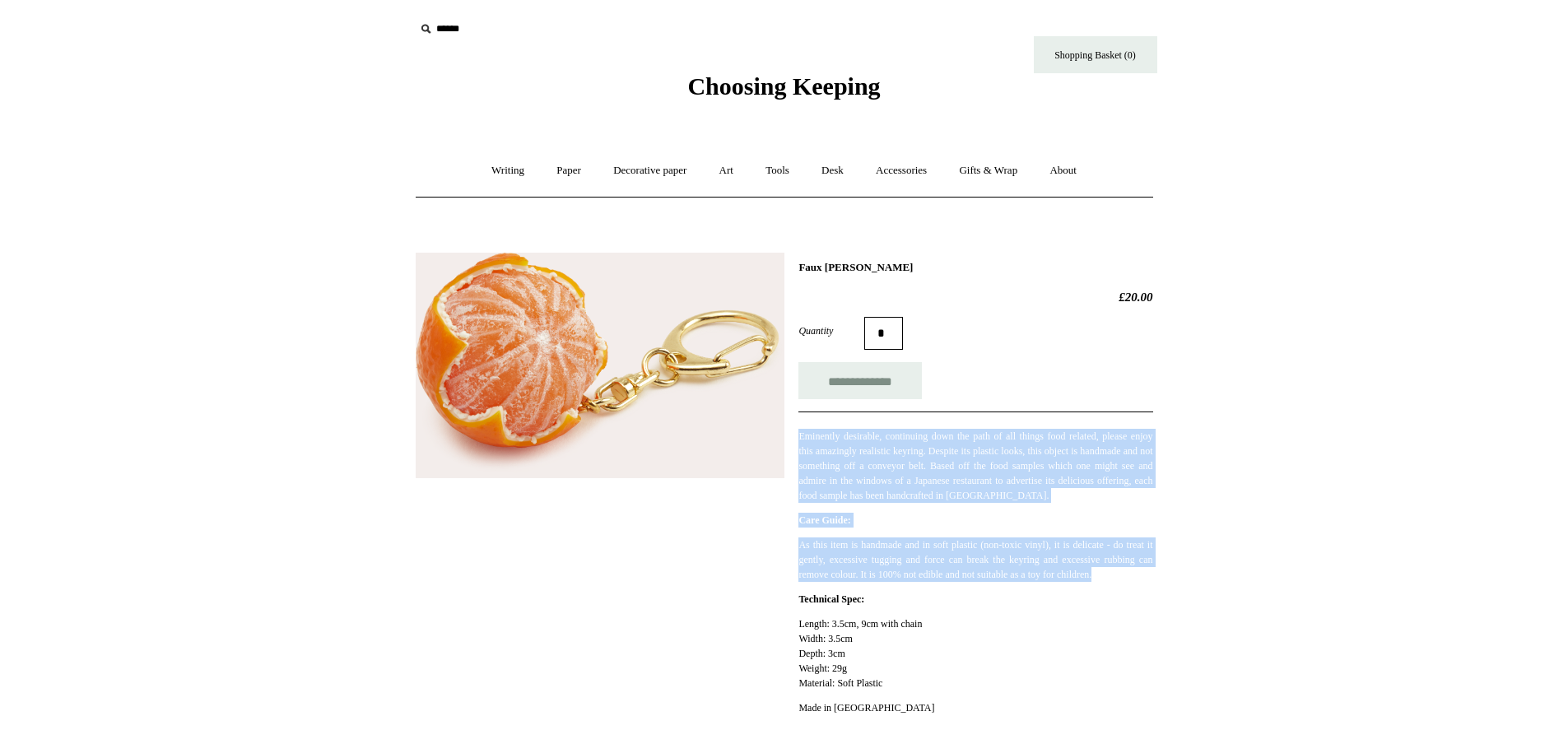
copy h1 "Faux [PERSON_NAME]"
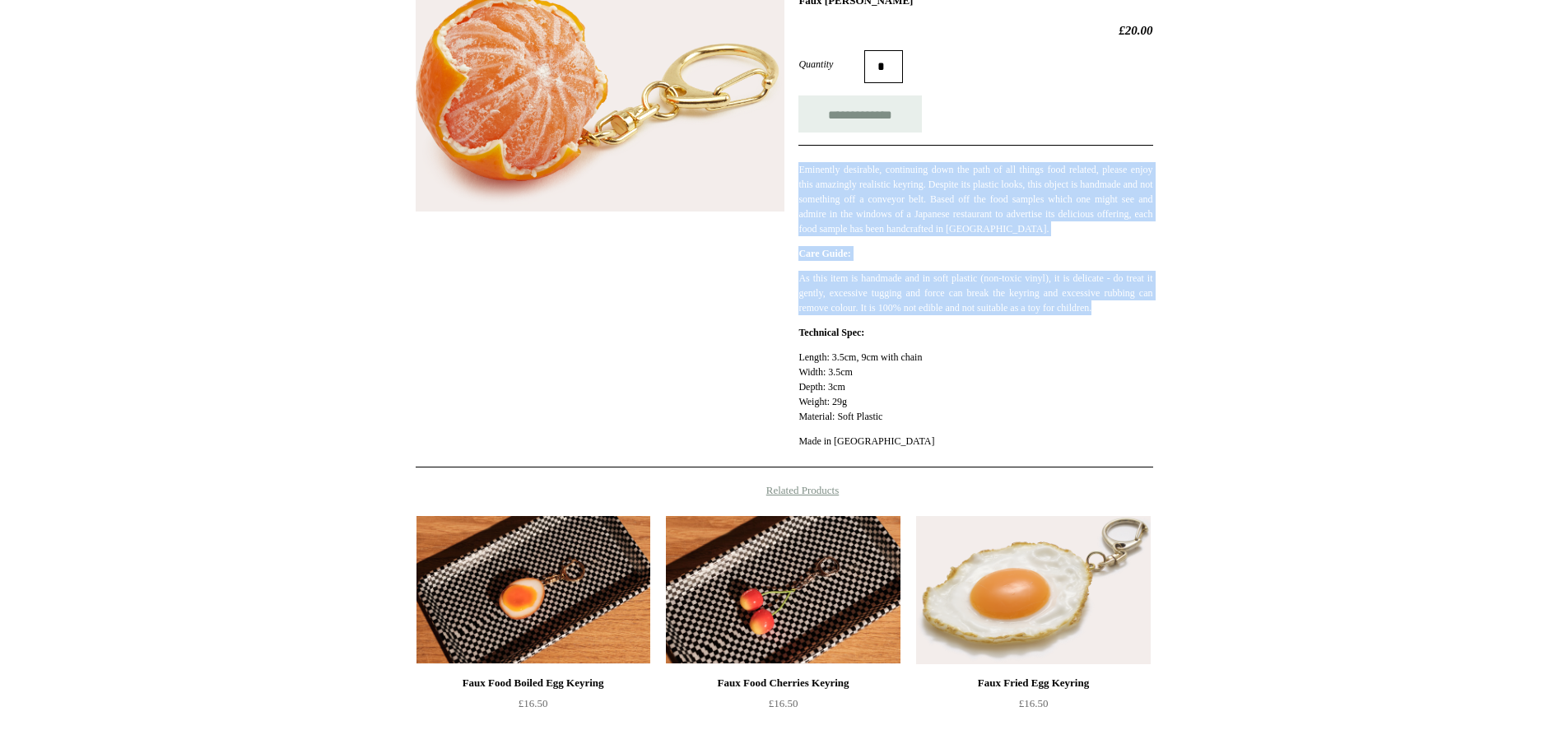
scroll to position [247, 0]
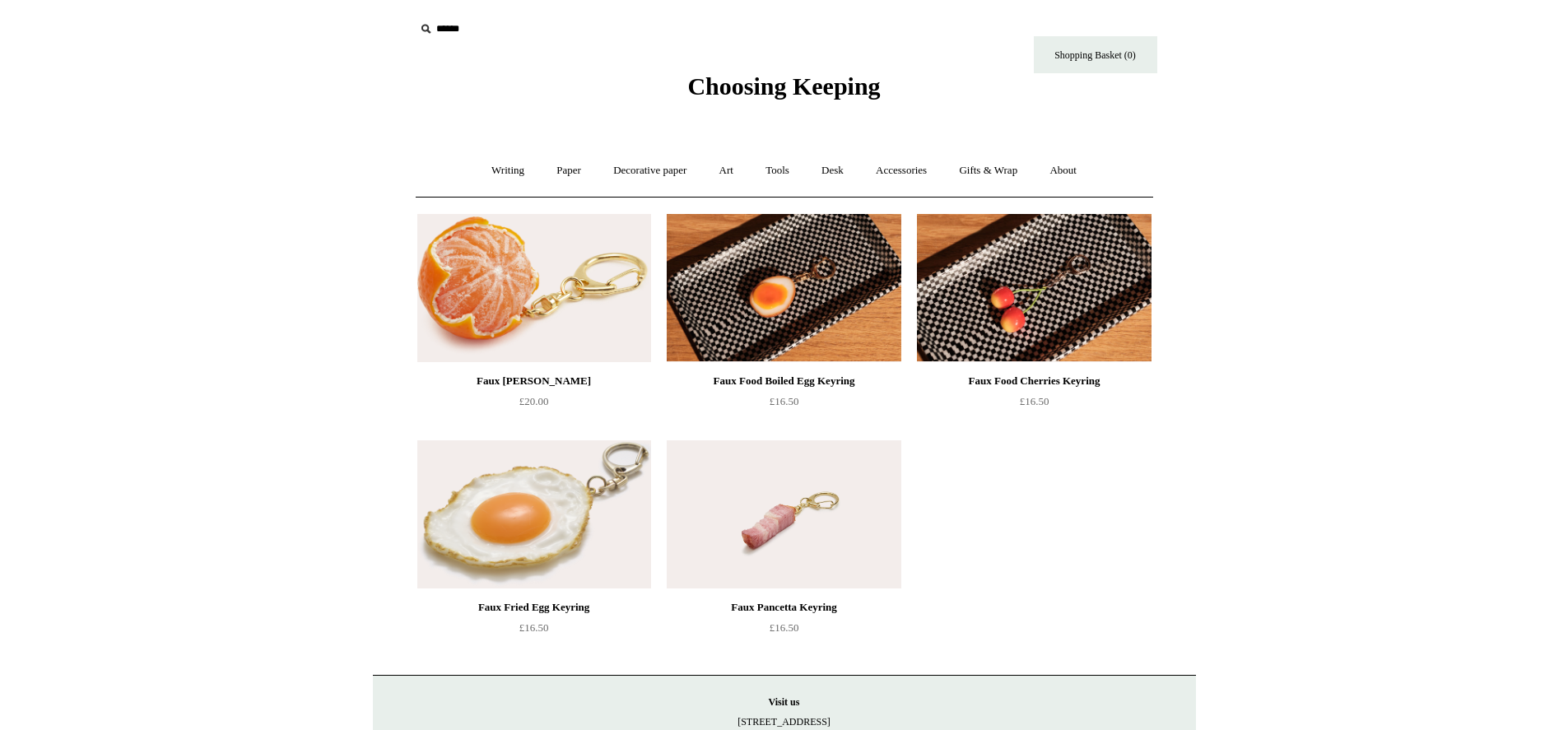
click at [1064, 299] on img at bounding box center [1035, 288] width 234 height 148
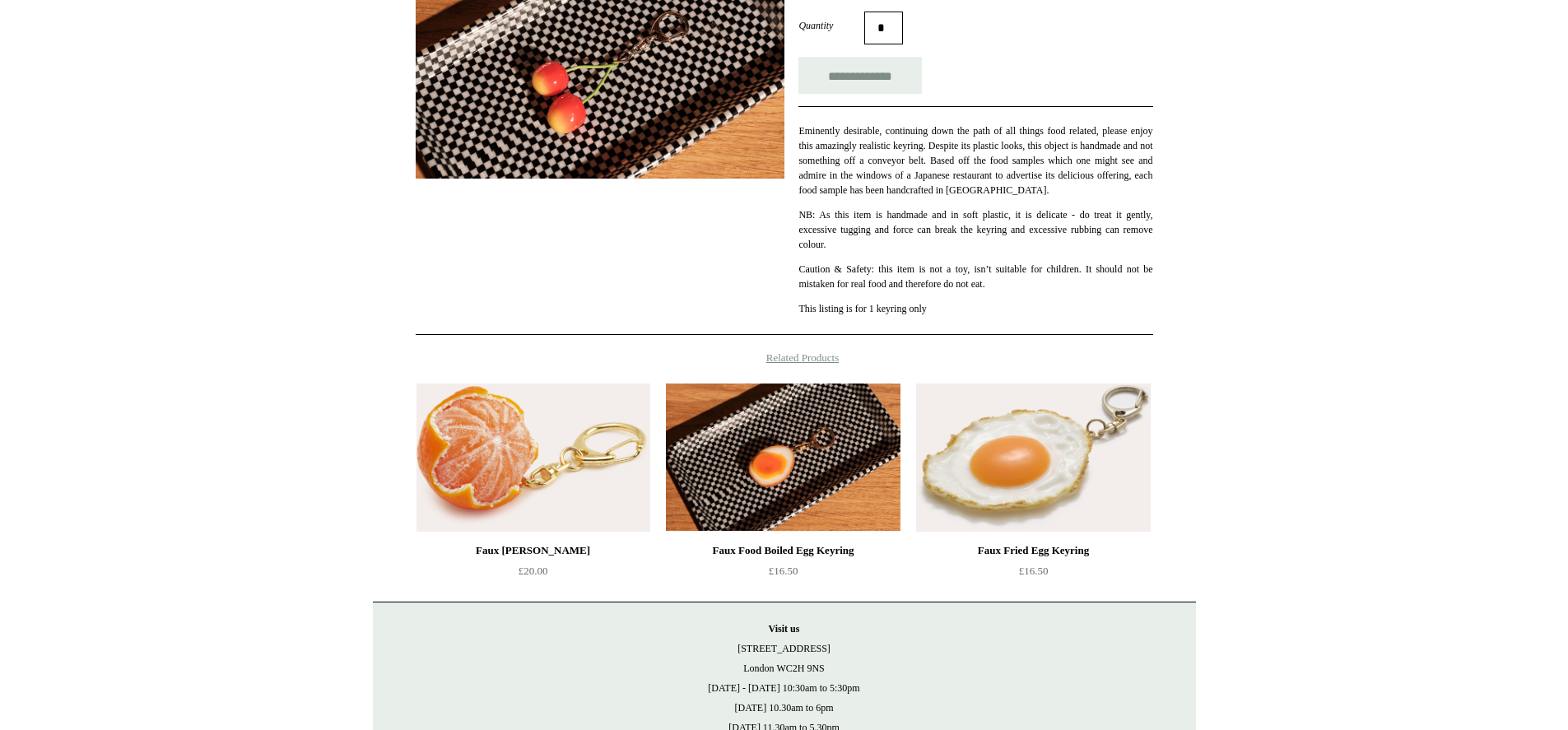
scroll to position [329, 0]
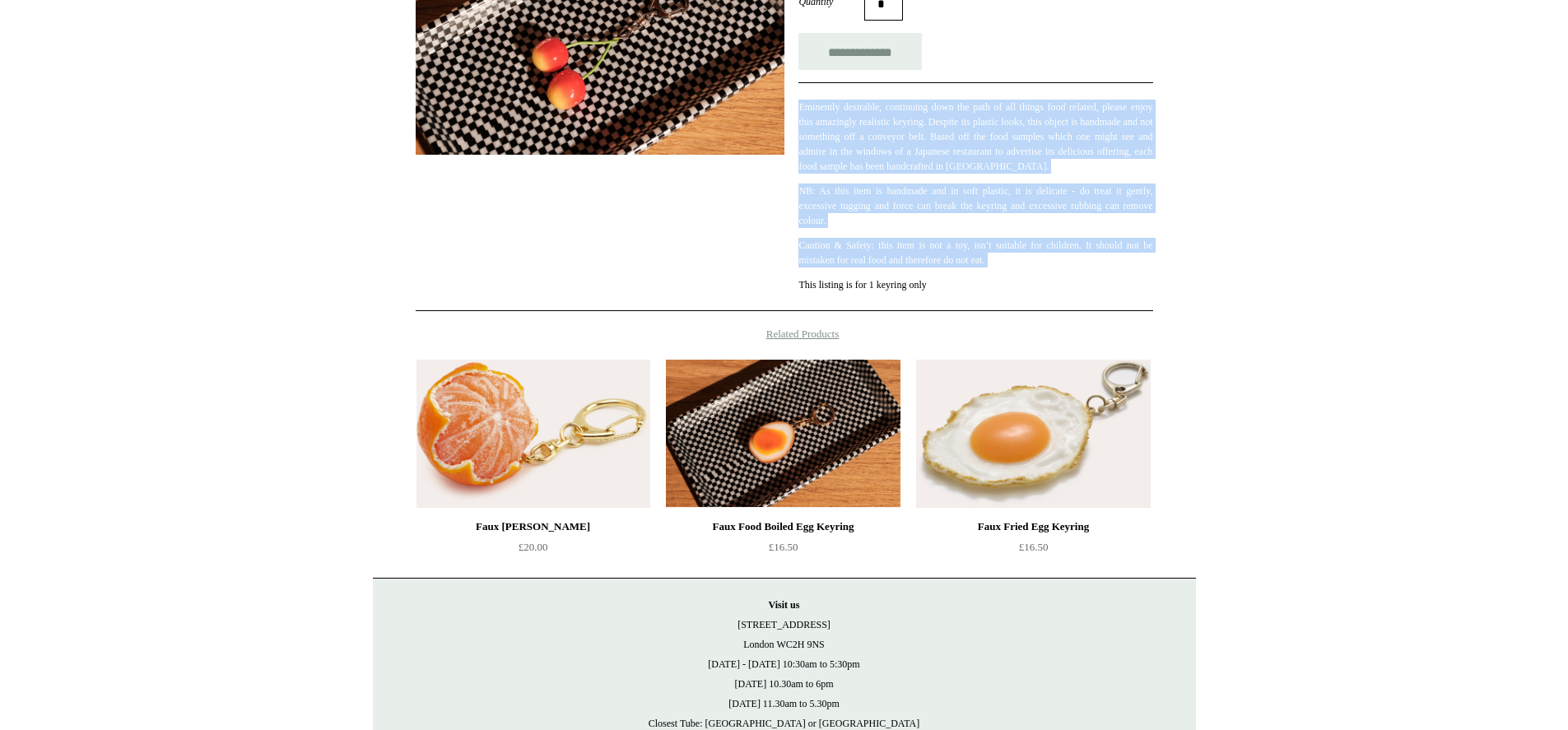
drag, startPoint x: 800, startPoint y: 109, endPoint x: 1026, endPoint y: 277, distance: 281.6
click at [1026, 277] on div "Eminently desirable, continuing down the path of all things food related, pleas…" at bounding box center [976, 187] width 354 height 210
copy div "Eminently desirable, continuing down the path of all things food related, pleas…"
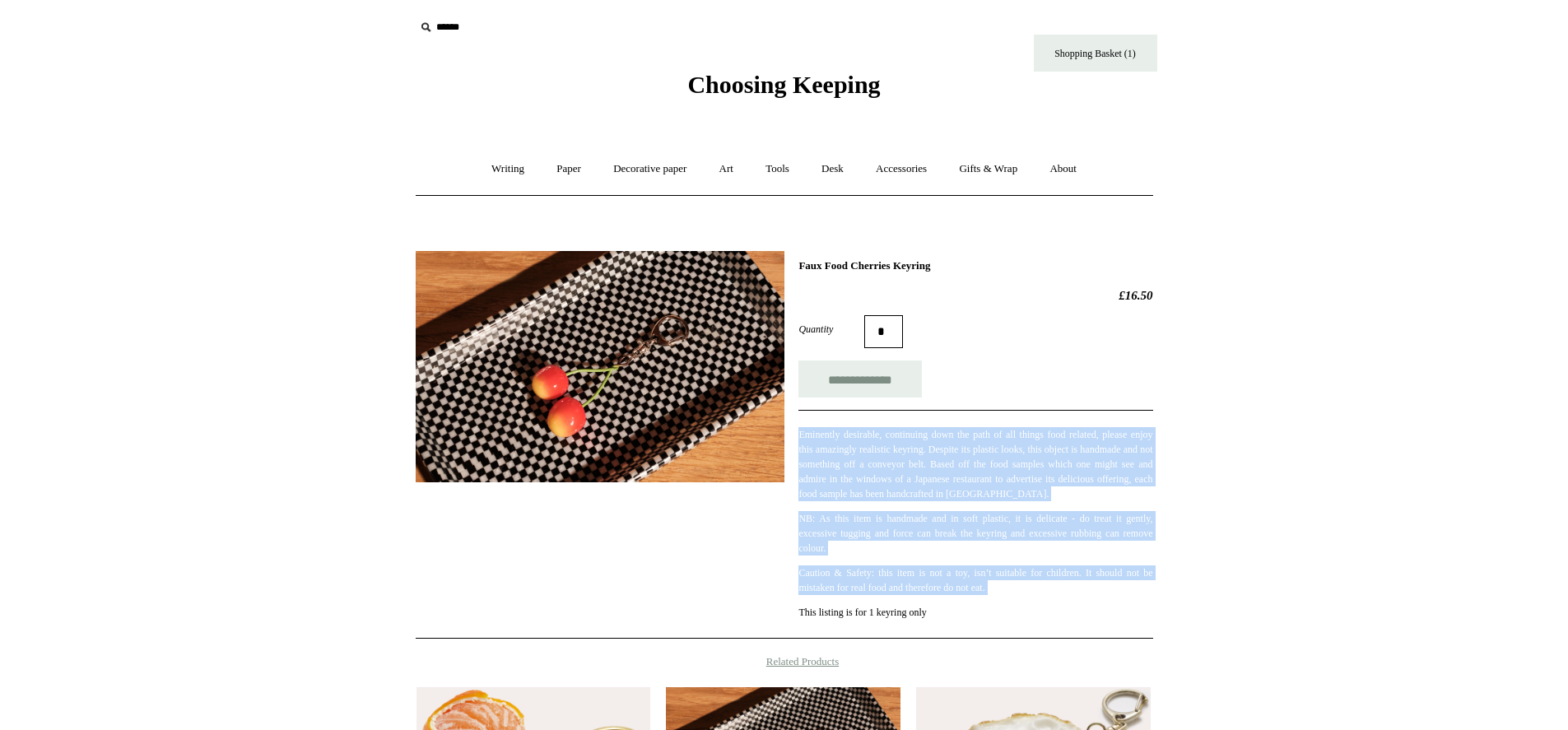
scroll to position [0, 0]
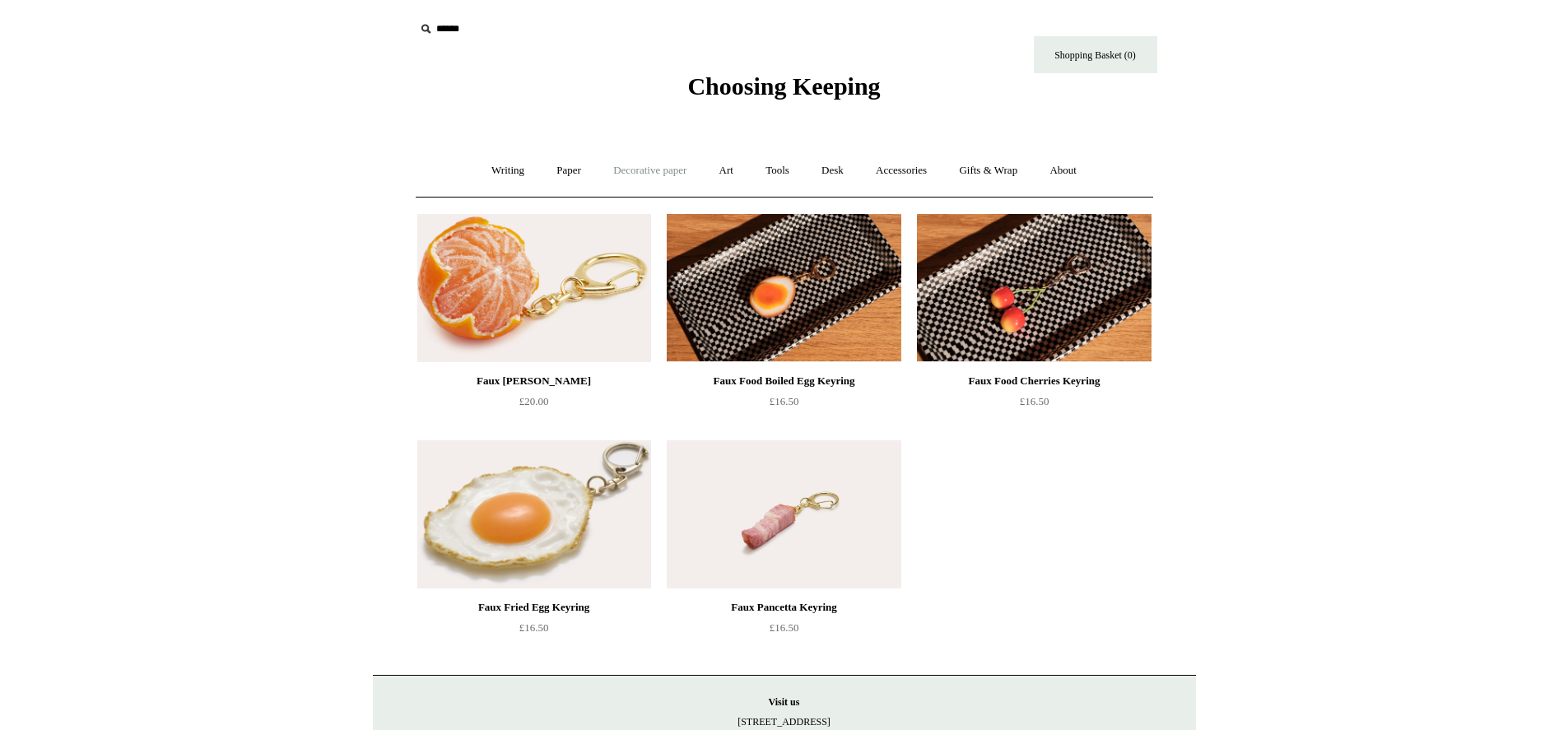
click at [642, 173] on link "Decorative paper +" at bounding box center [649, 170] width 103 height 44
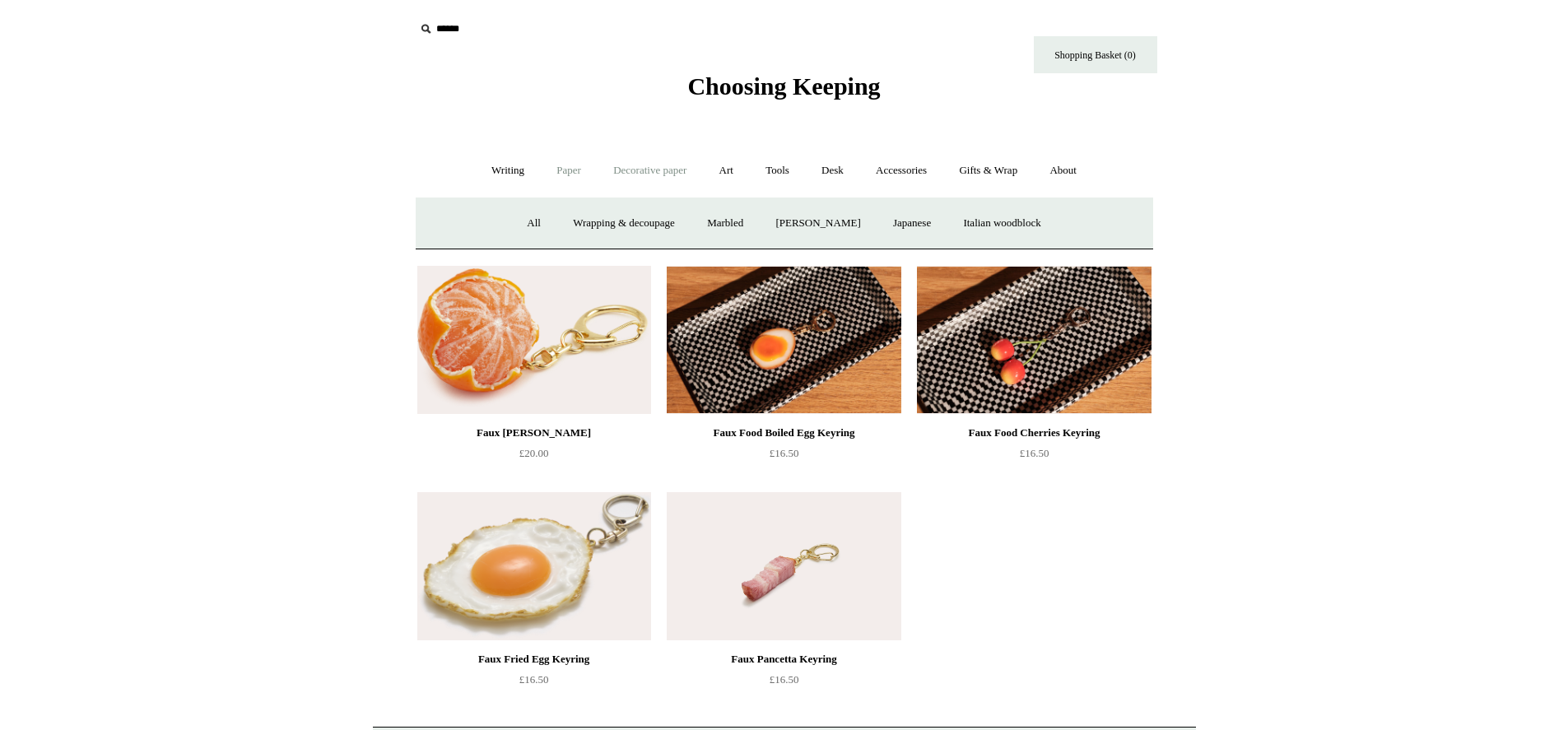
click at [568, 173] on link "Paper +" at bounding box center [569, 170] width 54 height 44
click at [529, 223] on link "Notebooks +" at bounding box center [554, 223] width 75 height 44
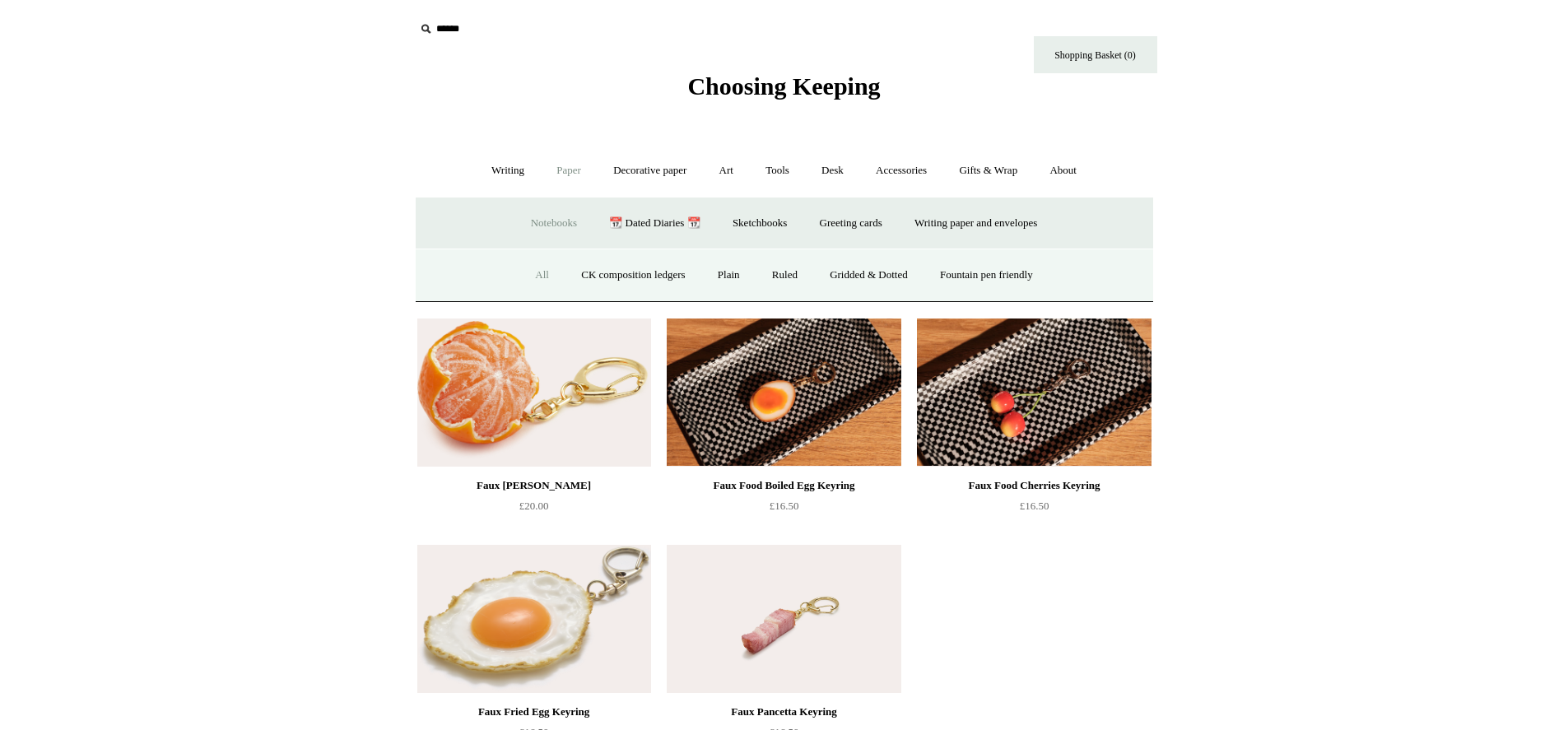
click at [535, 276] on link "All" at bounding box center [542, 275] width 44 height 44
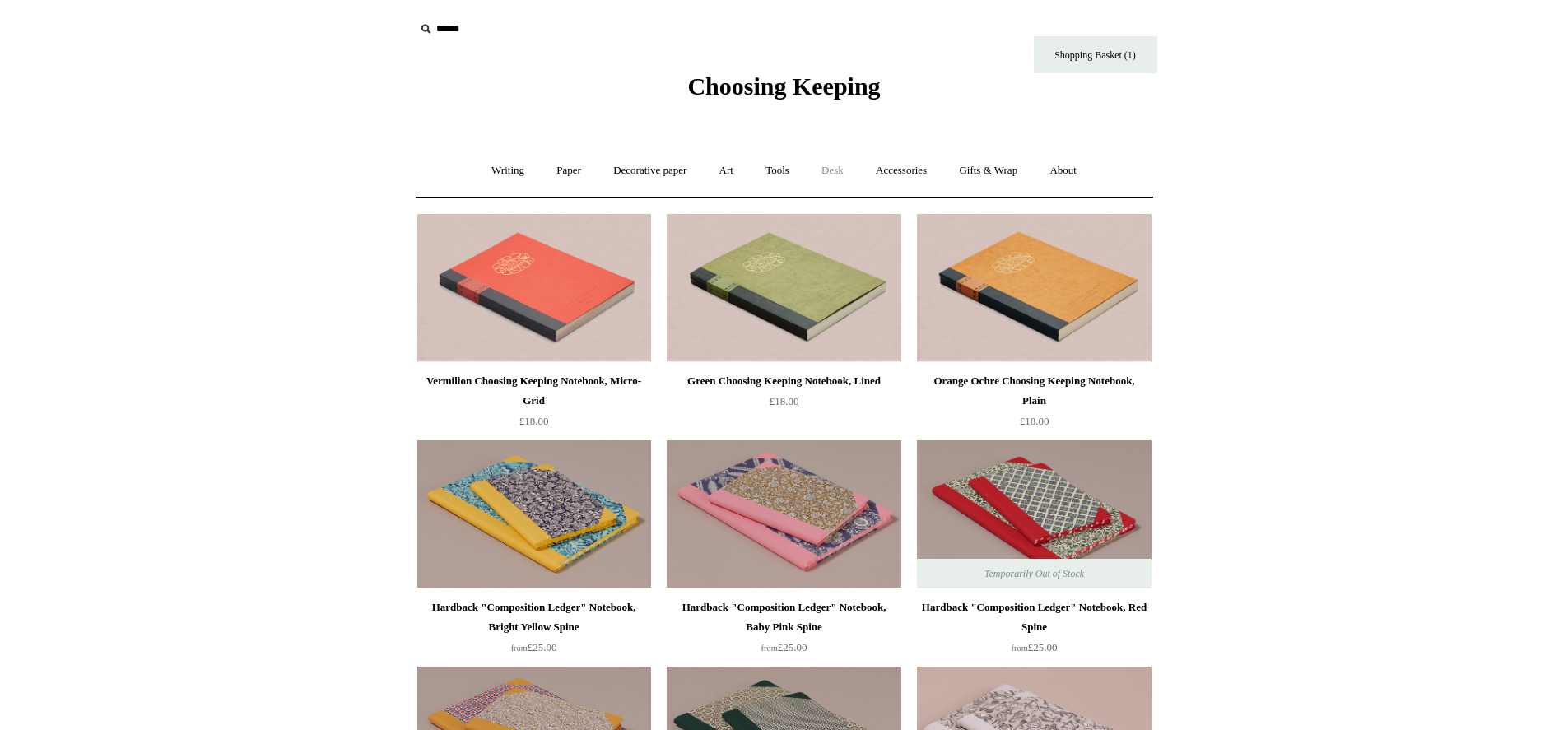
click at [840, 173] on link "Desk +" at bounding box center [833, 170] width 52 height 44
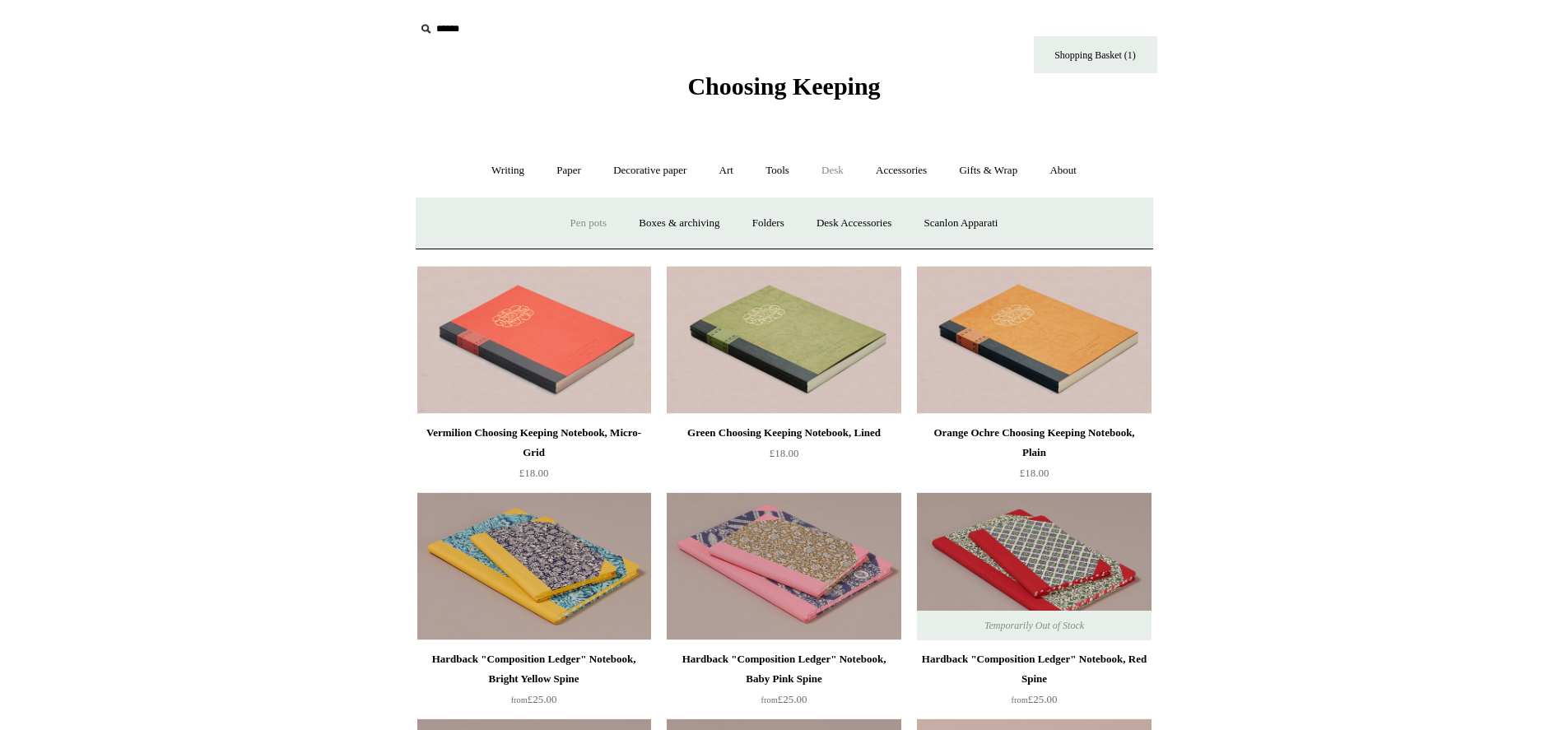
click at [579, 222] on link "Pen pots" at bounding box center [588, 223] width 66 height 44
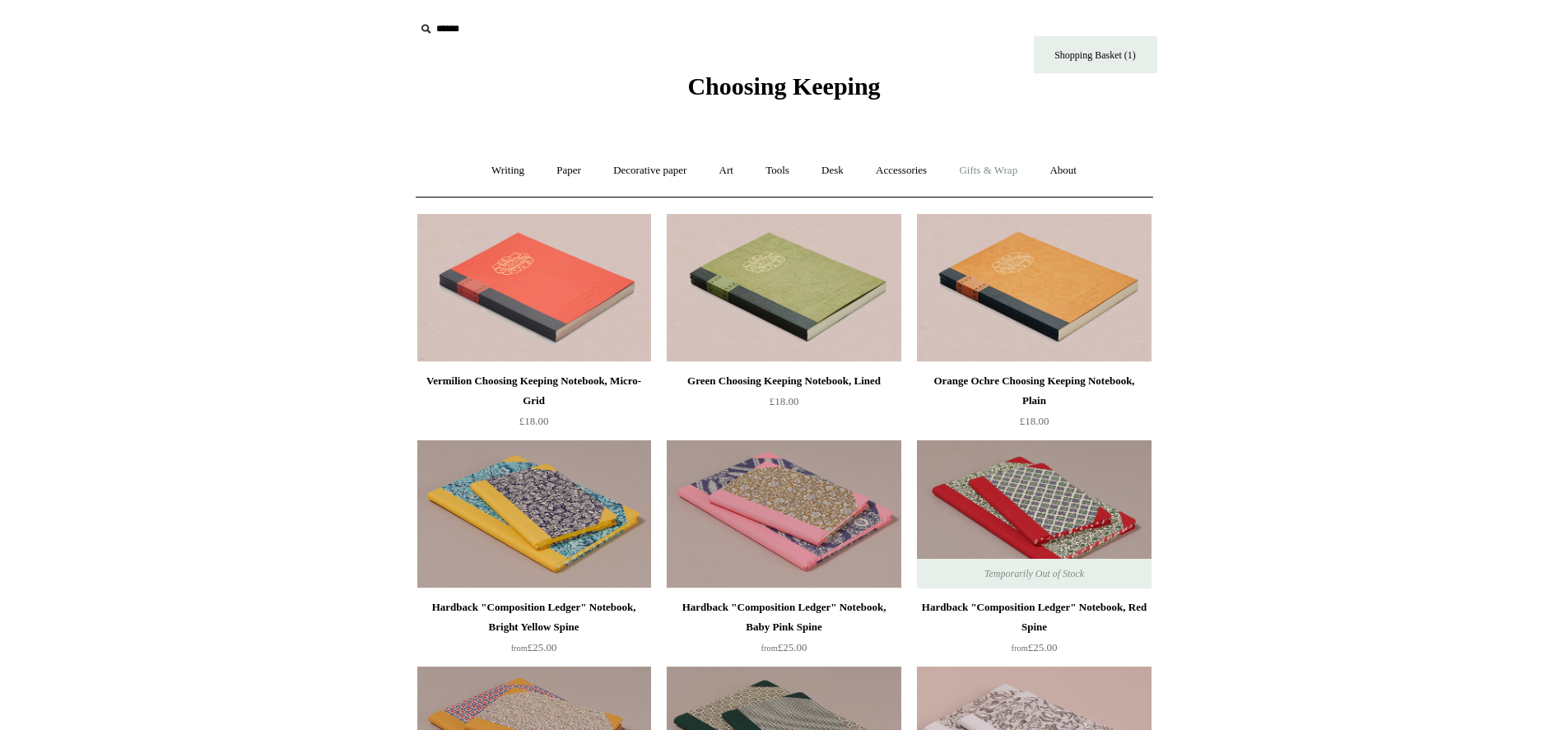
click at [1008, 168] on link "Gifts & Wrap +" at bounding box center [988, 170] width 88 height 44
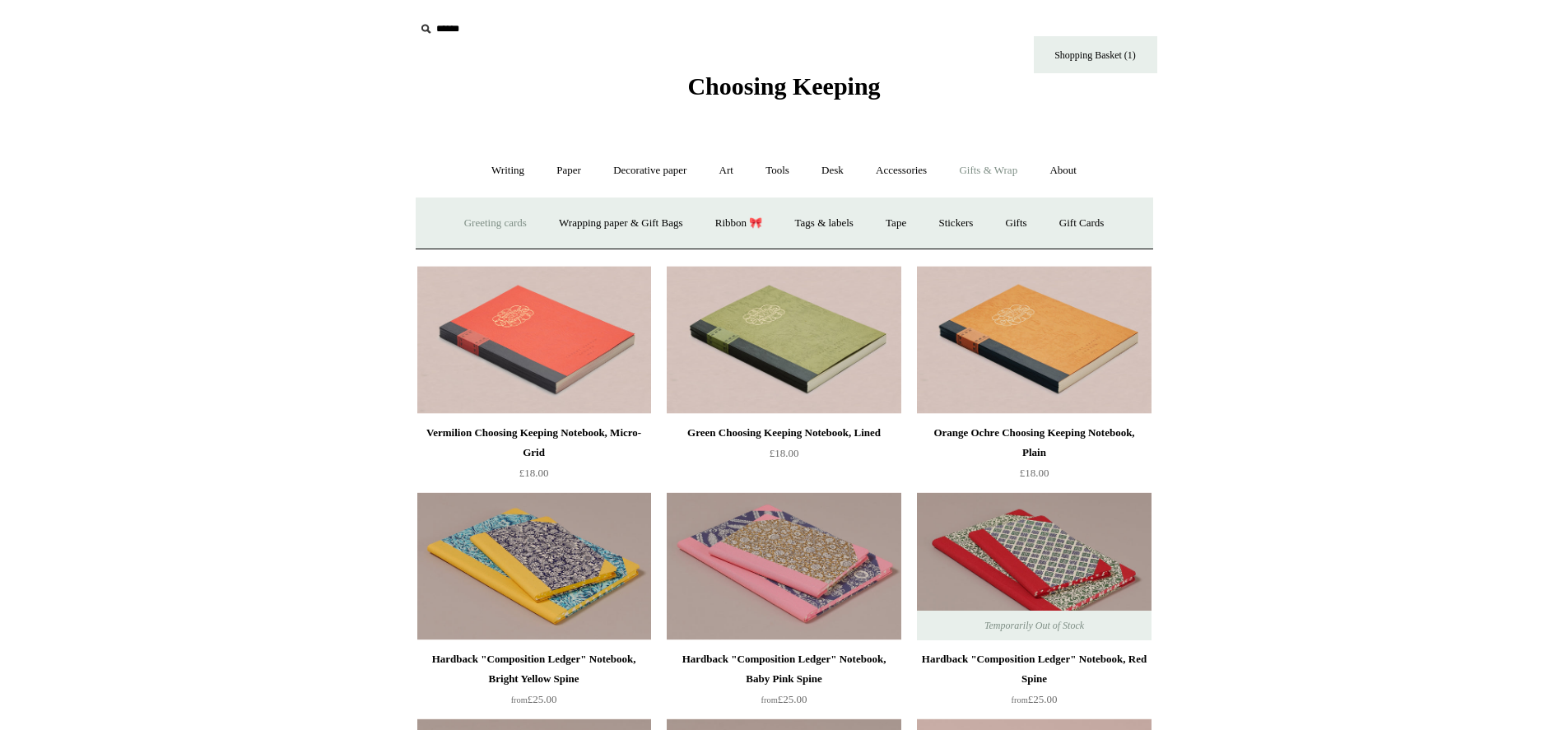
click at [493, 226] on link "Greeting cards +" at bounding box center [495, 223] width 92 height 44
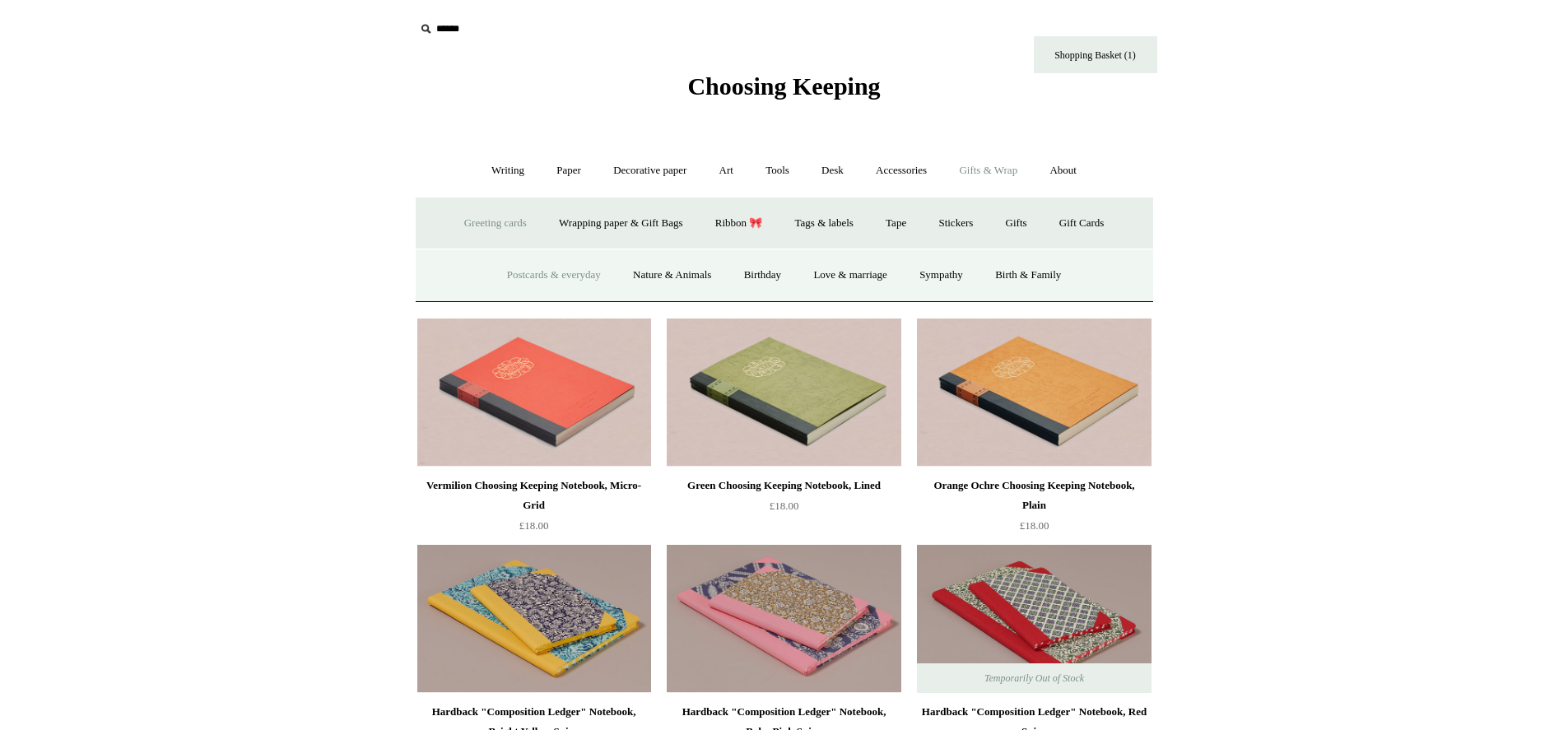
click at [545, 274] on link "Postcards & everyday" at bounding box center [555, 275] width 124 height 44
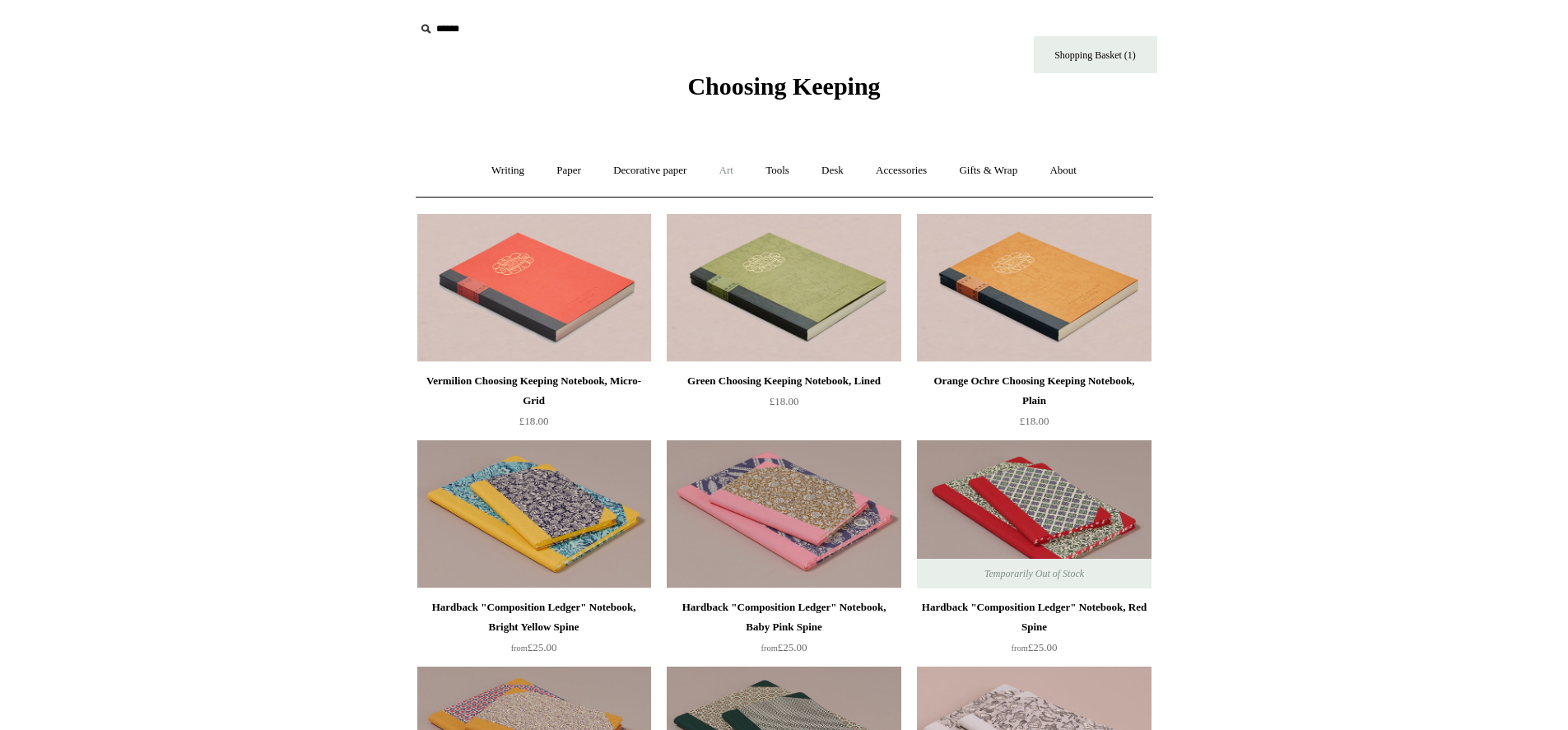
click at [736, 172] on link "Art +" at bounding box center [726, 170] width 44 height 44
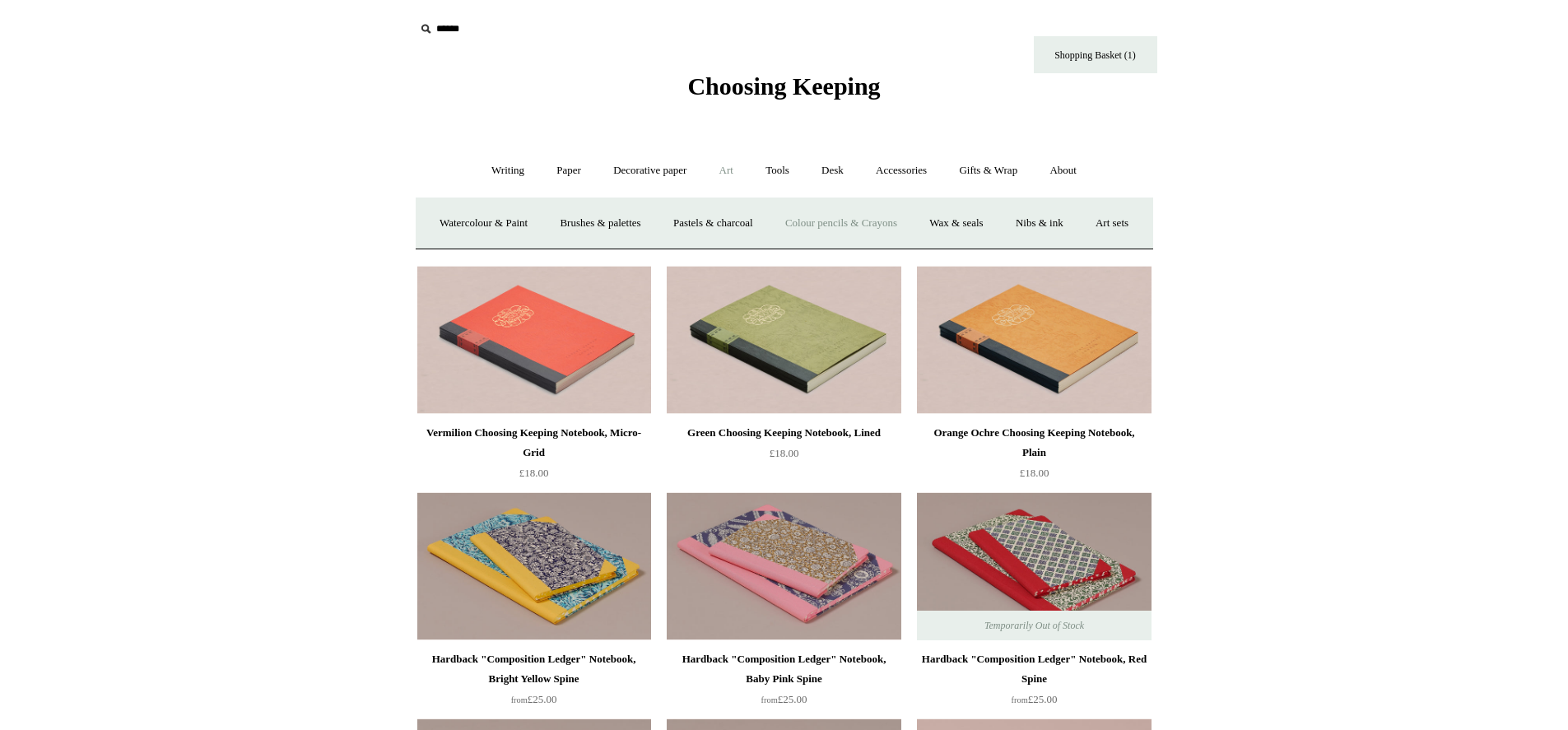
click at [890, 221] on link "Colour pencils & Crayons" at bounding box center [841, 223] width 141 height 44
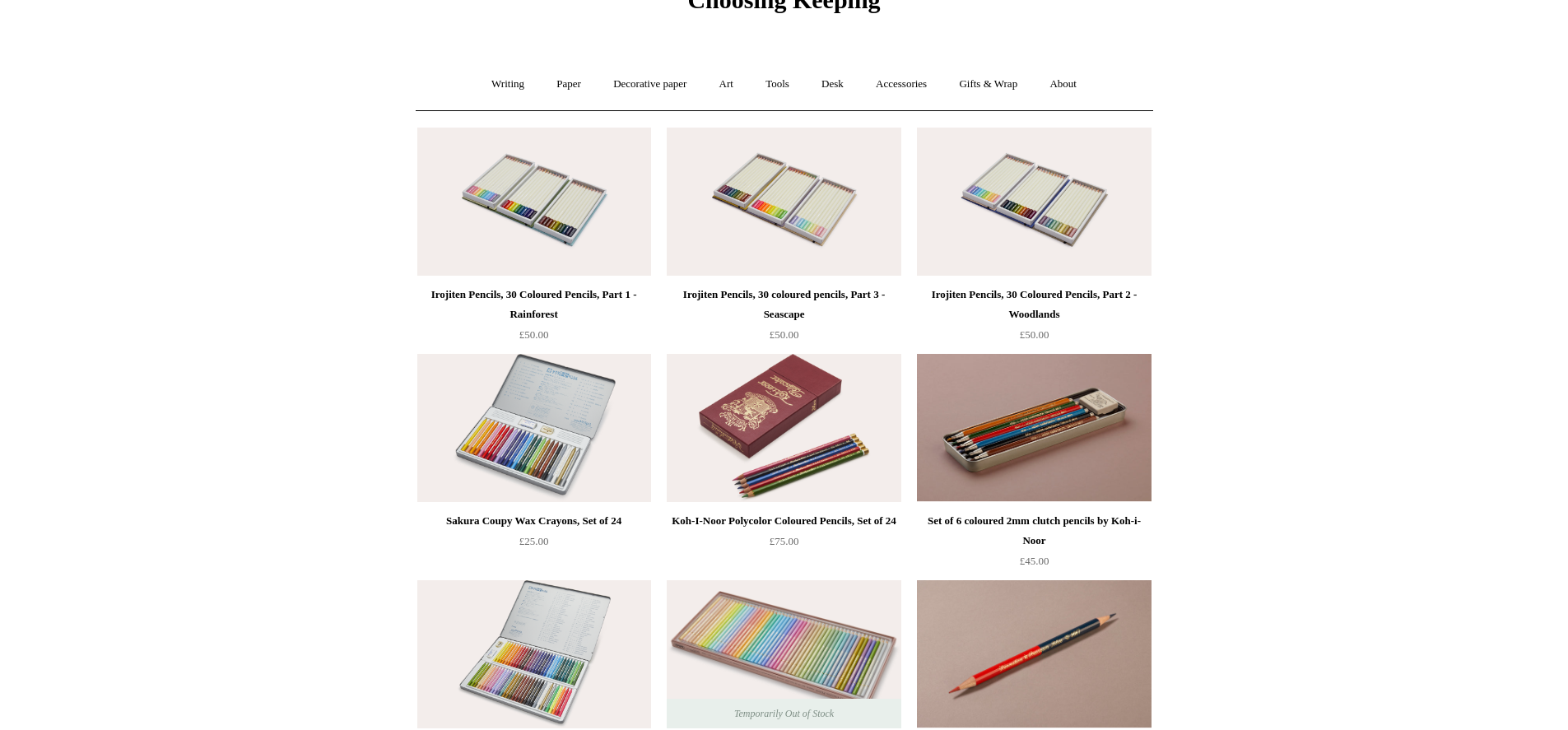
scroll to position [55, 0]
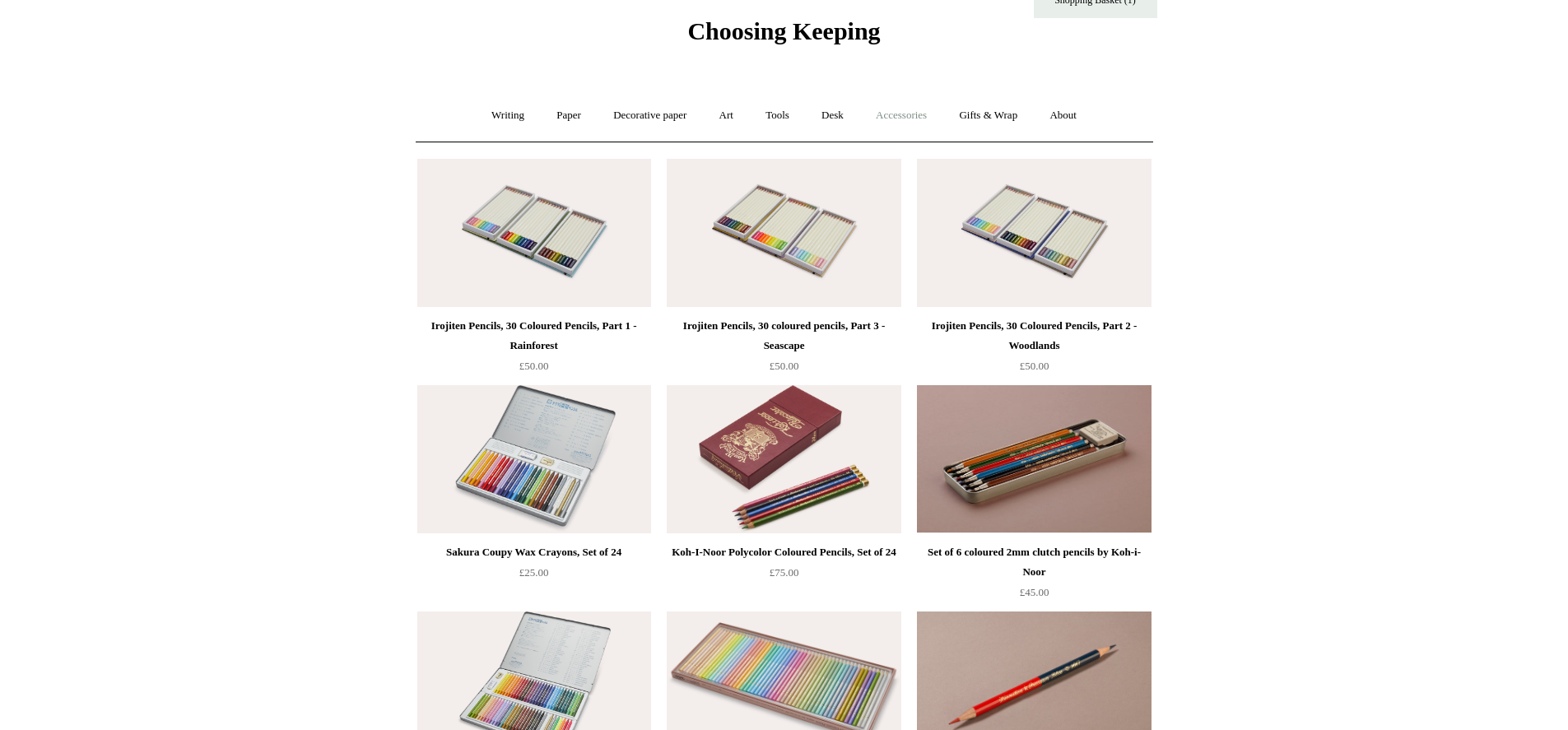
click at [908, 113] on link "Accessories +" at bounding box center [901, 115] width 80 height 44
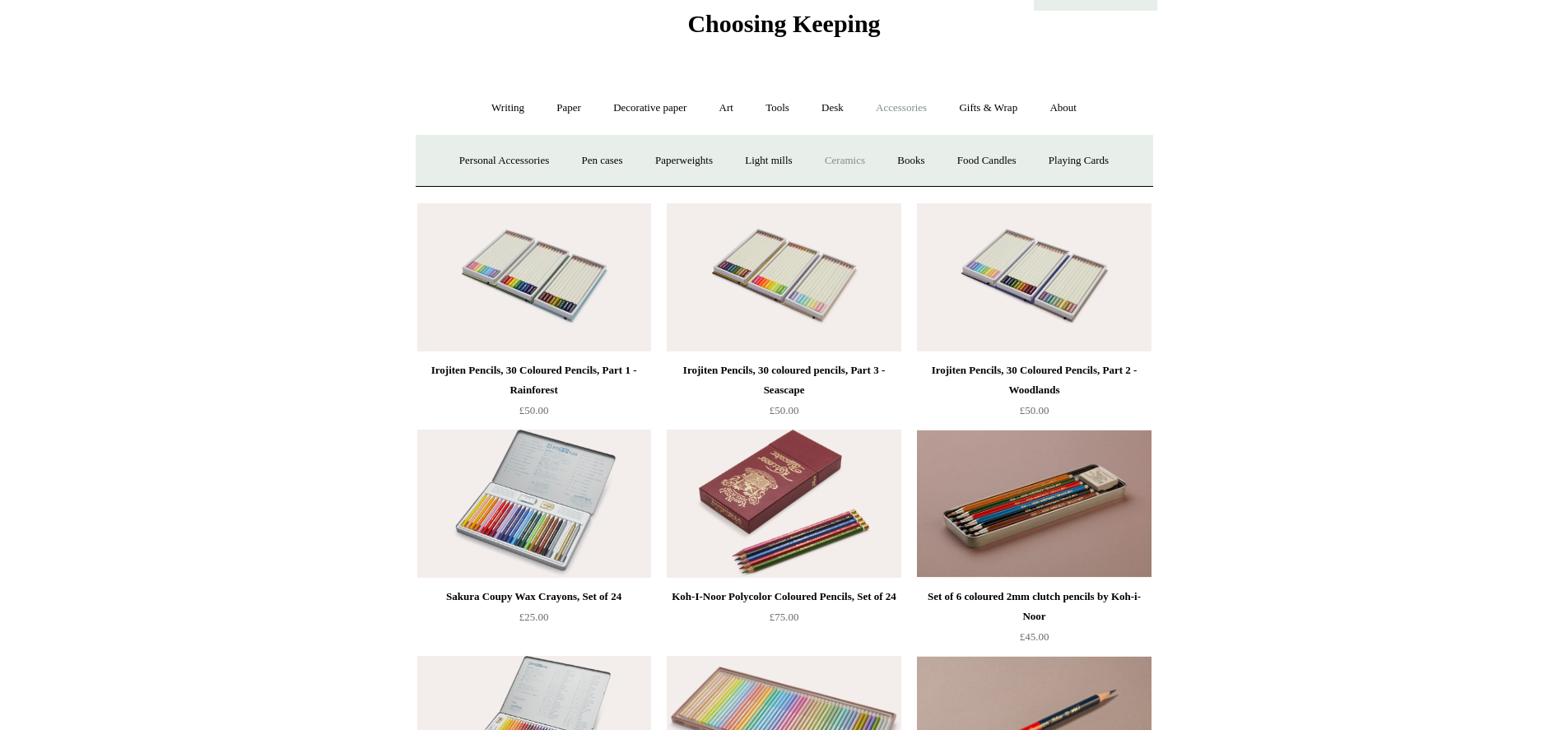
click at [858, 162] on link "Ceramics +" at bounding box center [845, 161] width 70 height 44
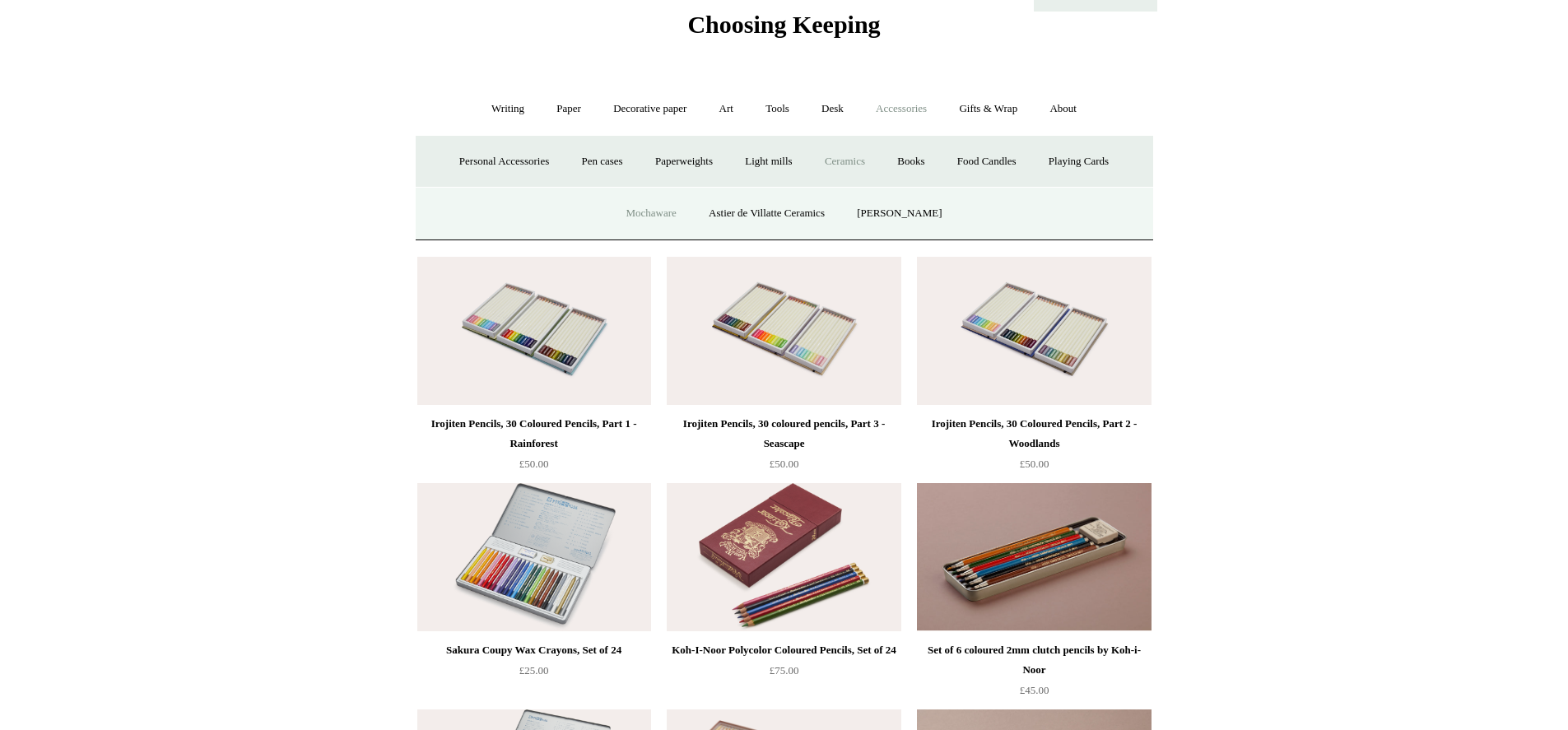
click at [651, 209] on link "Mochaware" at bounding box center [650, 213] width 80 height 44
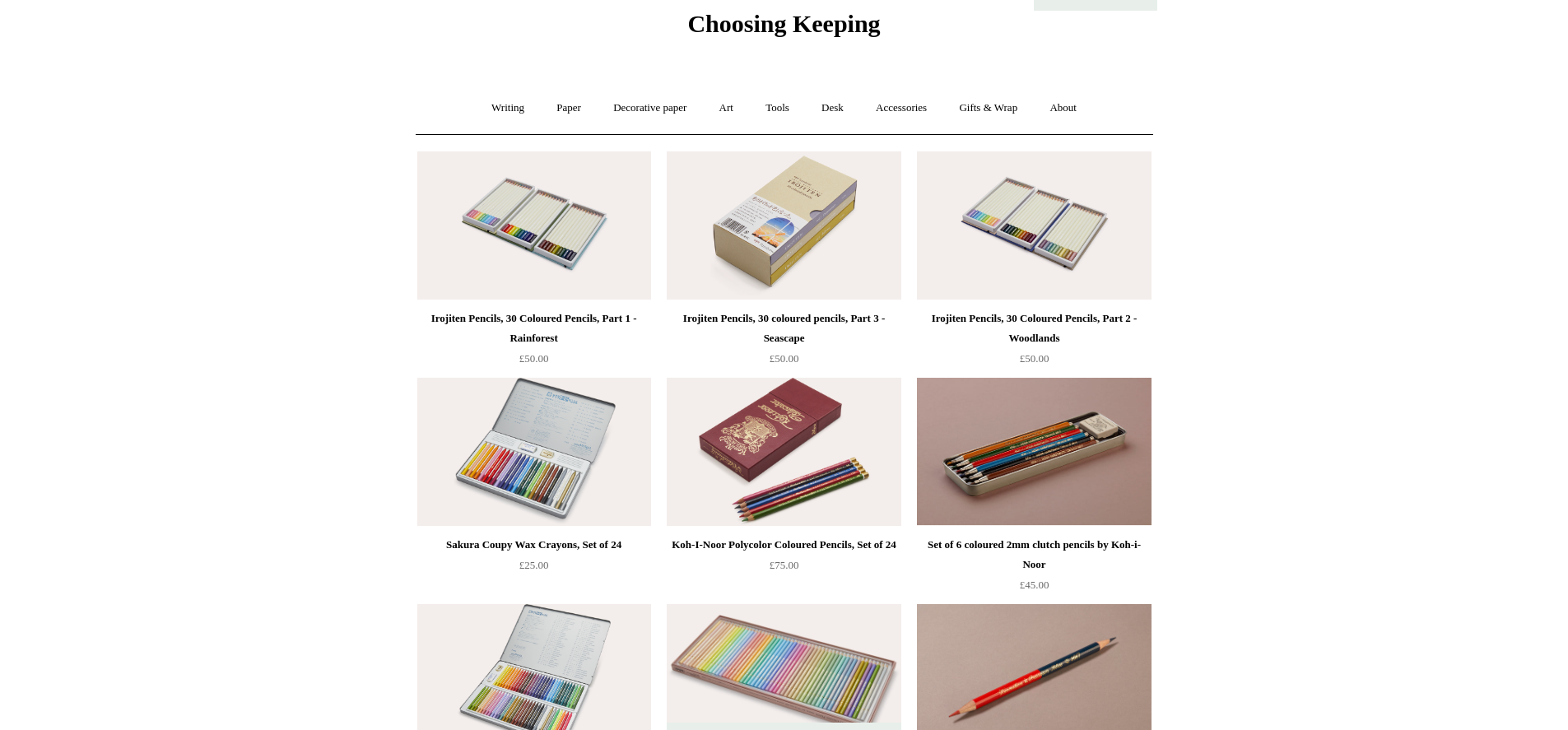
scroll to position [63, 0]
click at [841, 110] on link "Desk +" at bounding box center [833, 107] width 52 height 44
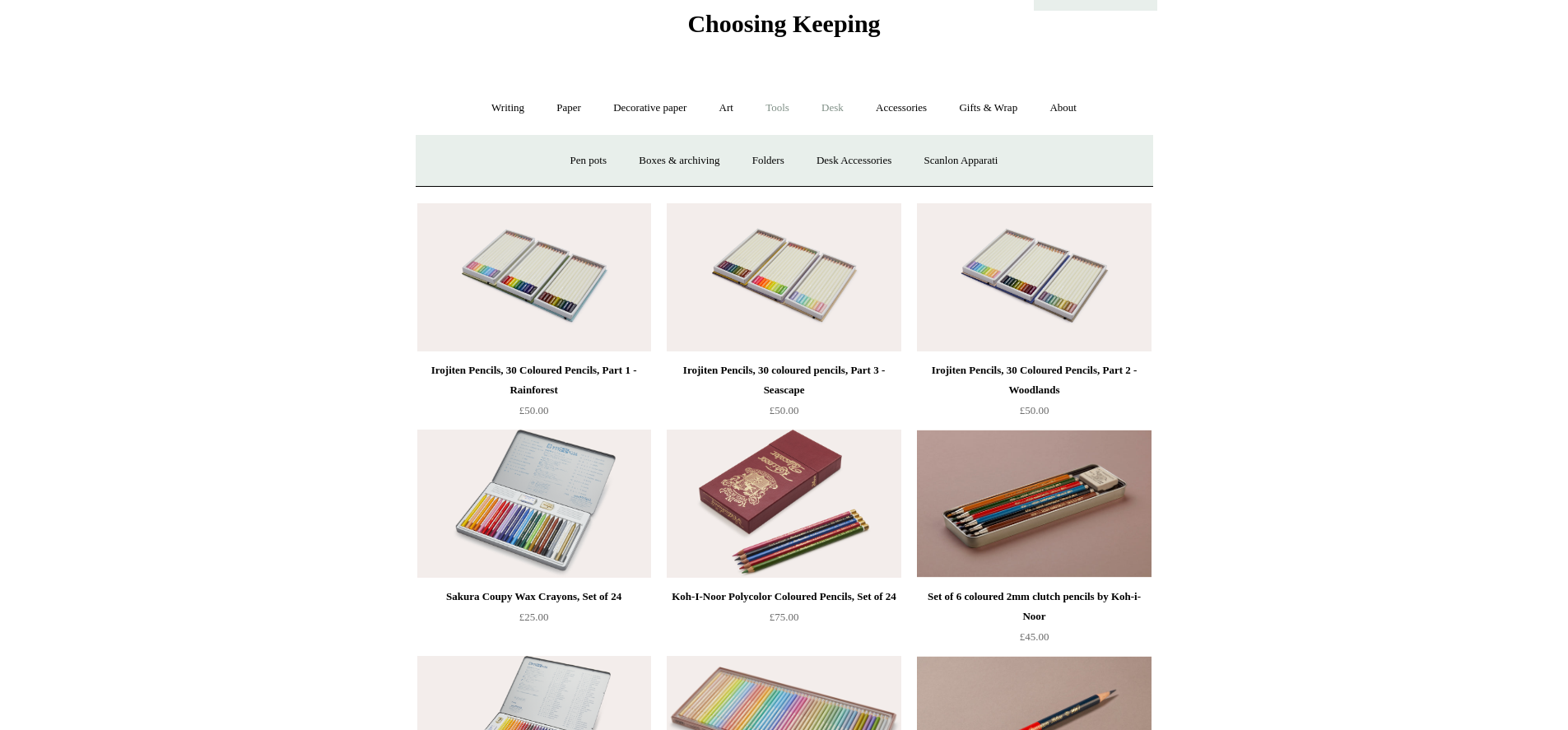
click at [783, 111] on link "Tools +" at bounding box center [777, 107] width 53 height 44
click at [816, 162] on link "Glue" at bounding box center [813, 161] width 50 height 44
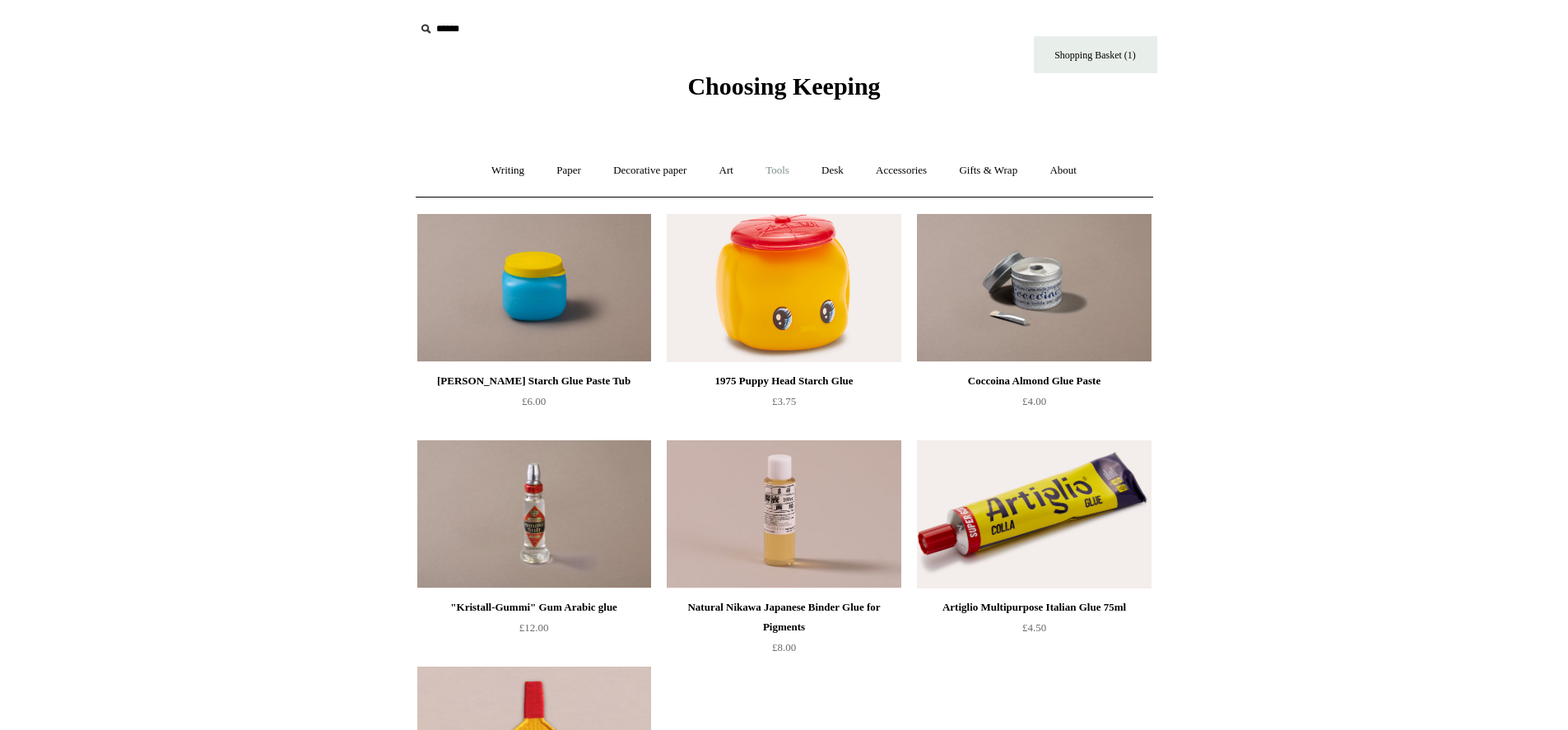
click at [781, 172] on link "Tools +" at bounding box center [777, 170] width 53 height 44
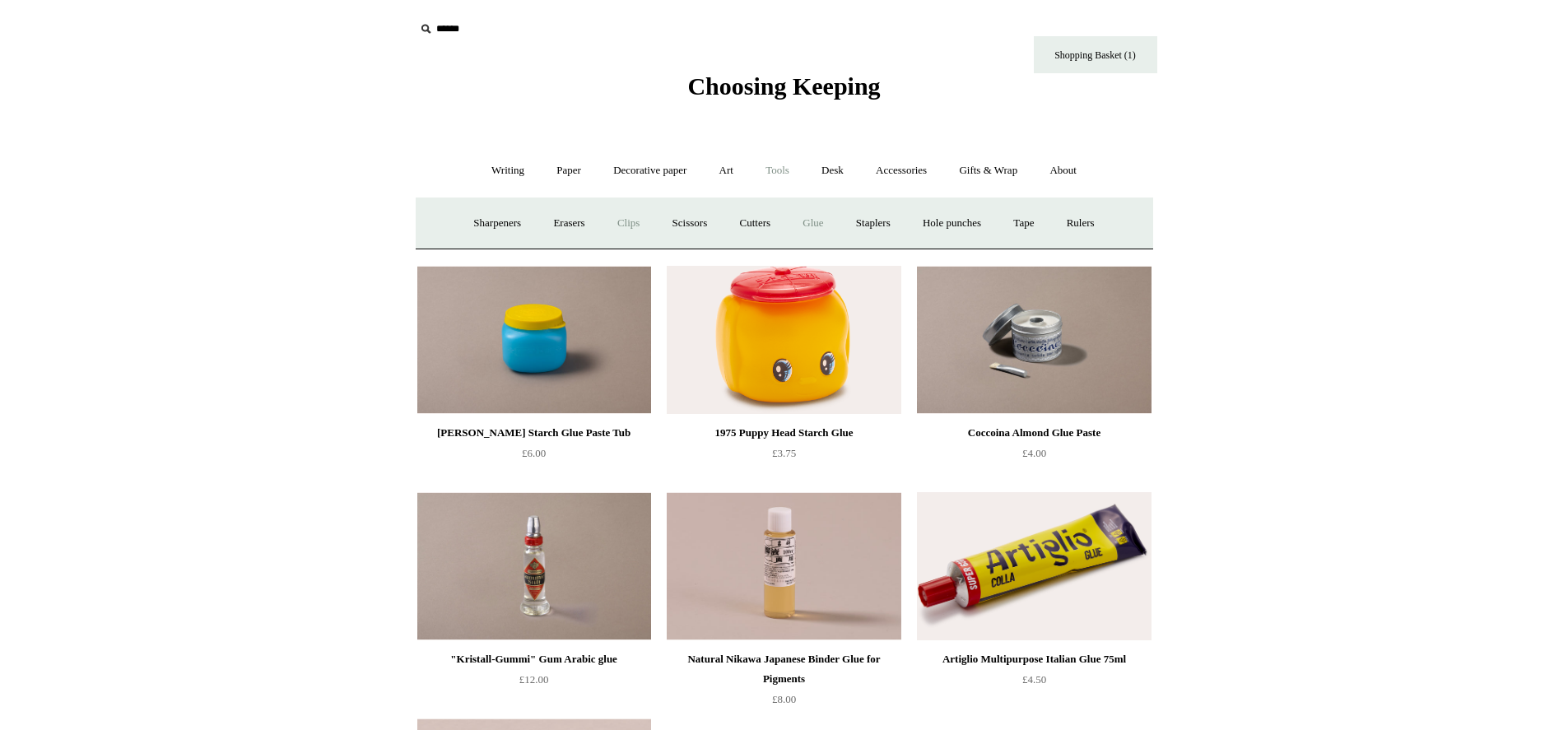
click at [612, 223] on link "Clips +" at bounding box center [629, 223] width 52 height 44
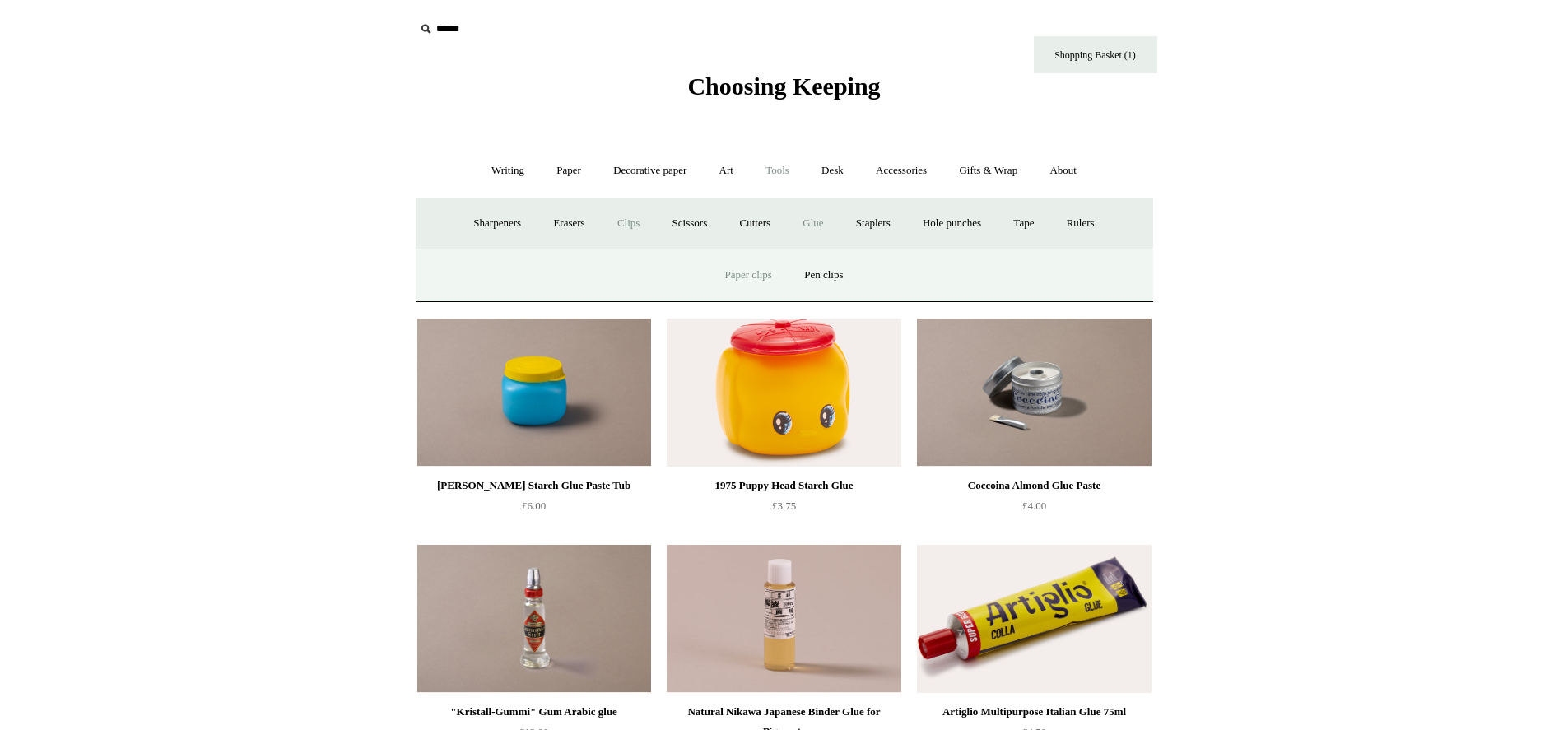
click at [736, 270] on link "Paper clips" at bounding box center [748, 275] width 76 height 44
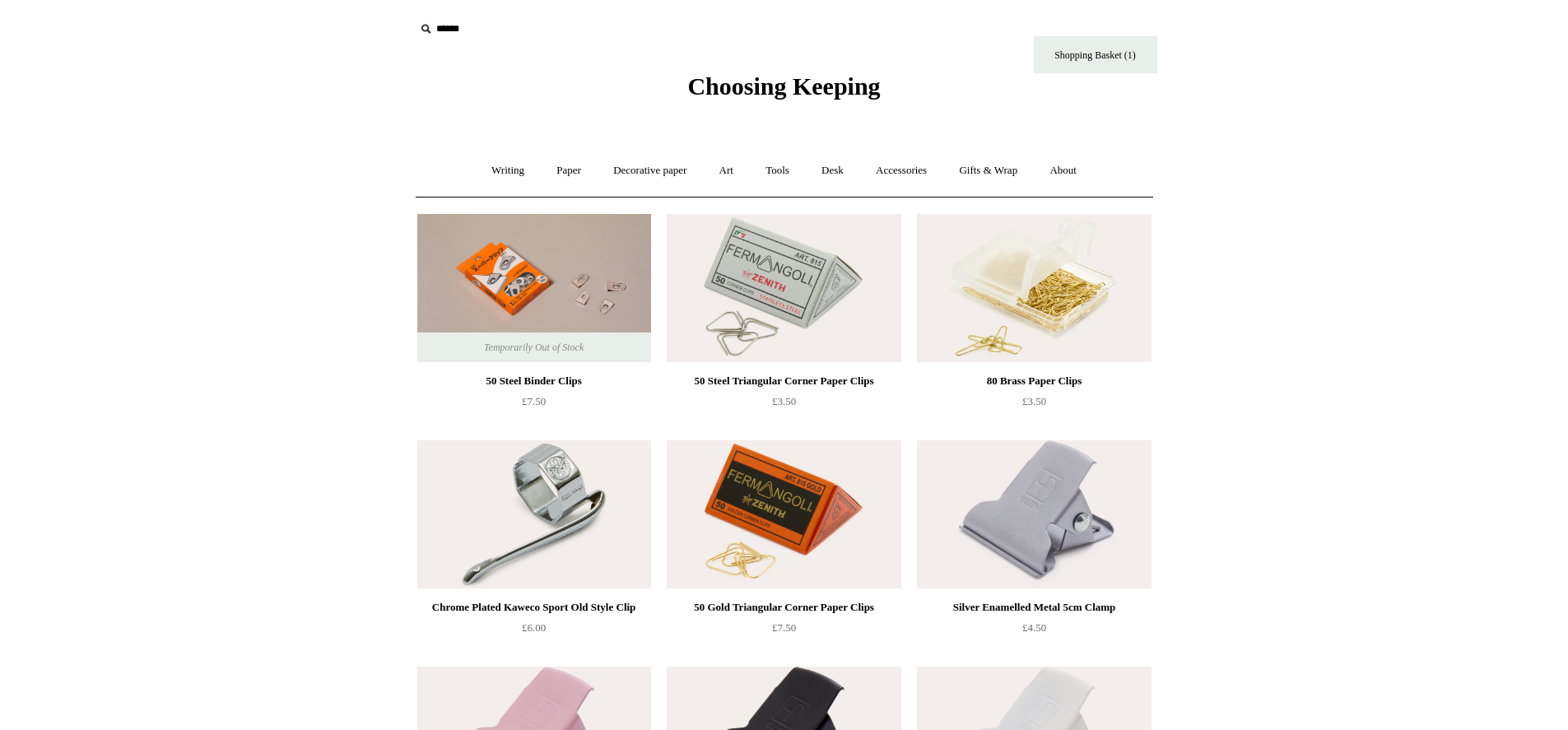
click at [437, 31] on input "text" at bounding box center [516, 28] width 202 height 30
type input "*"
type input "*******"
click at [594, 14] on input "*" at bounding box center [602, 28] width 16 height 29
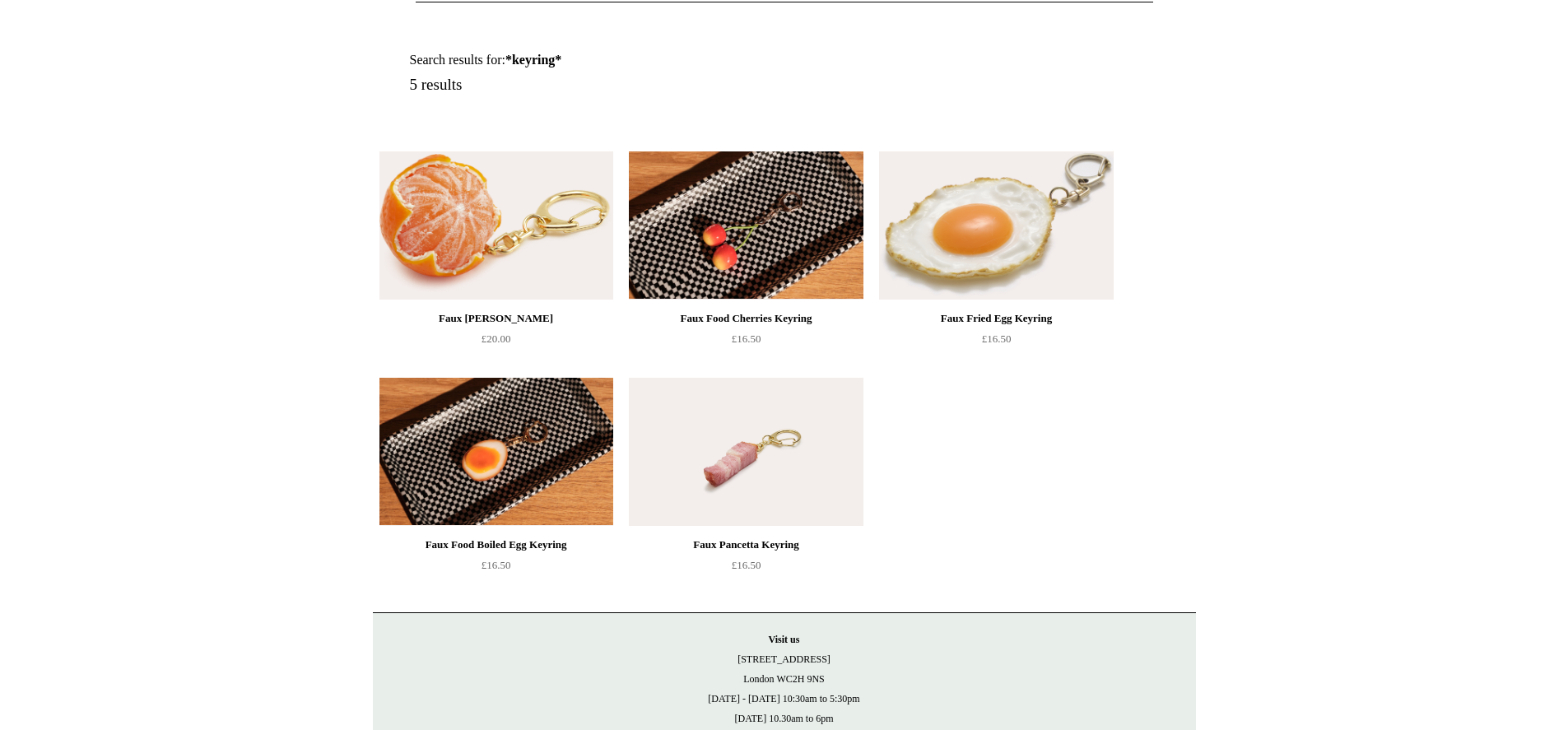
scroll to position [194, 0]
